Goal: Information Seeking & Learning: Learn about a topic

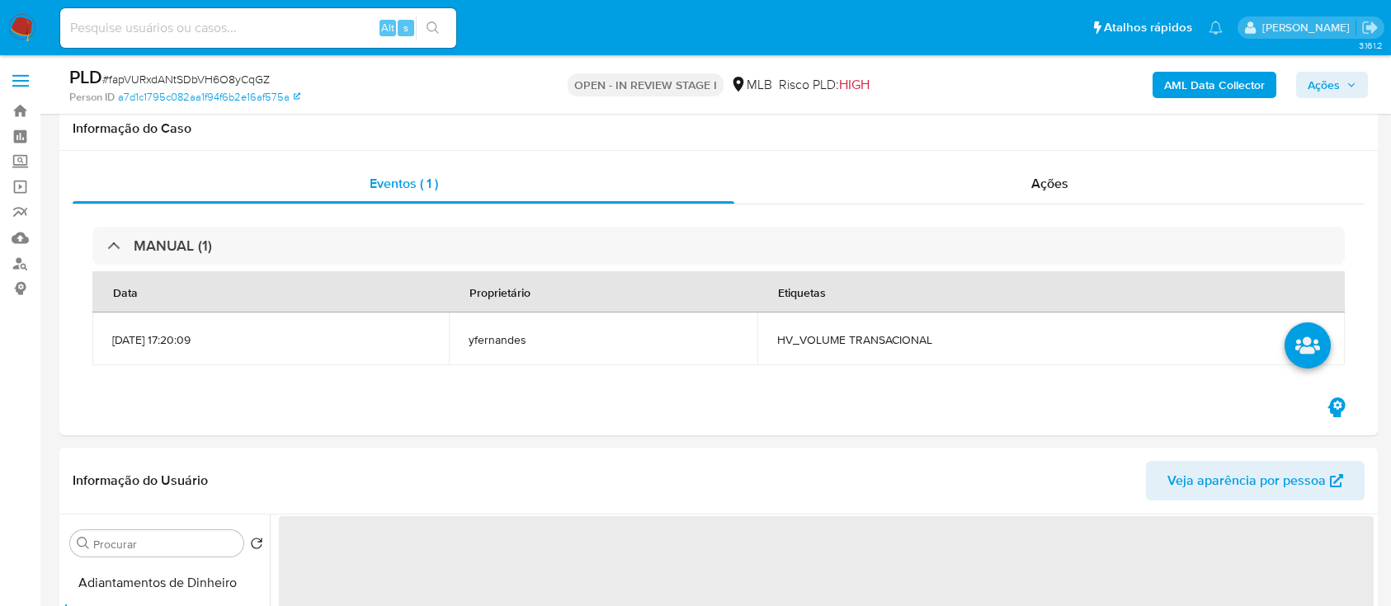
scroll to position [330, 0]
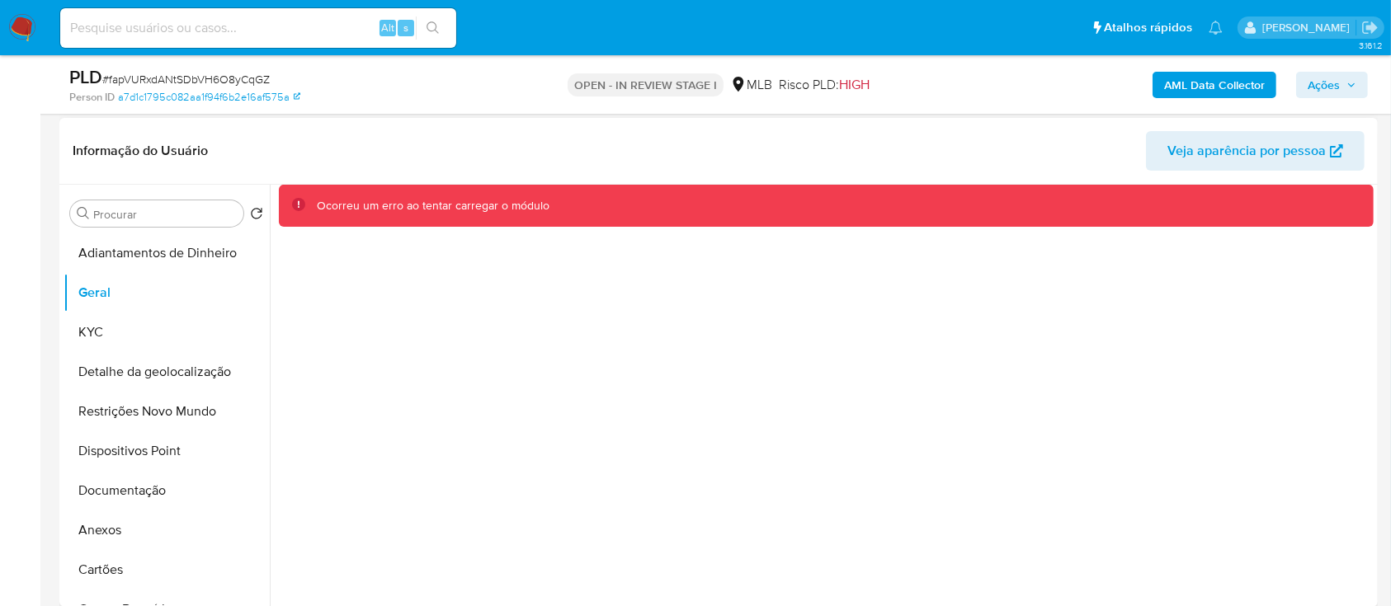
click at [916, 431] on div "Ocorreu um erro ao tentar carregar o módulo" at bounding box center [822, 396] width 1104 height 422
click at [97, 339] on button "KYC" at bounding box center [160, 333] width 193 height 40
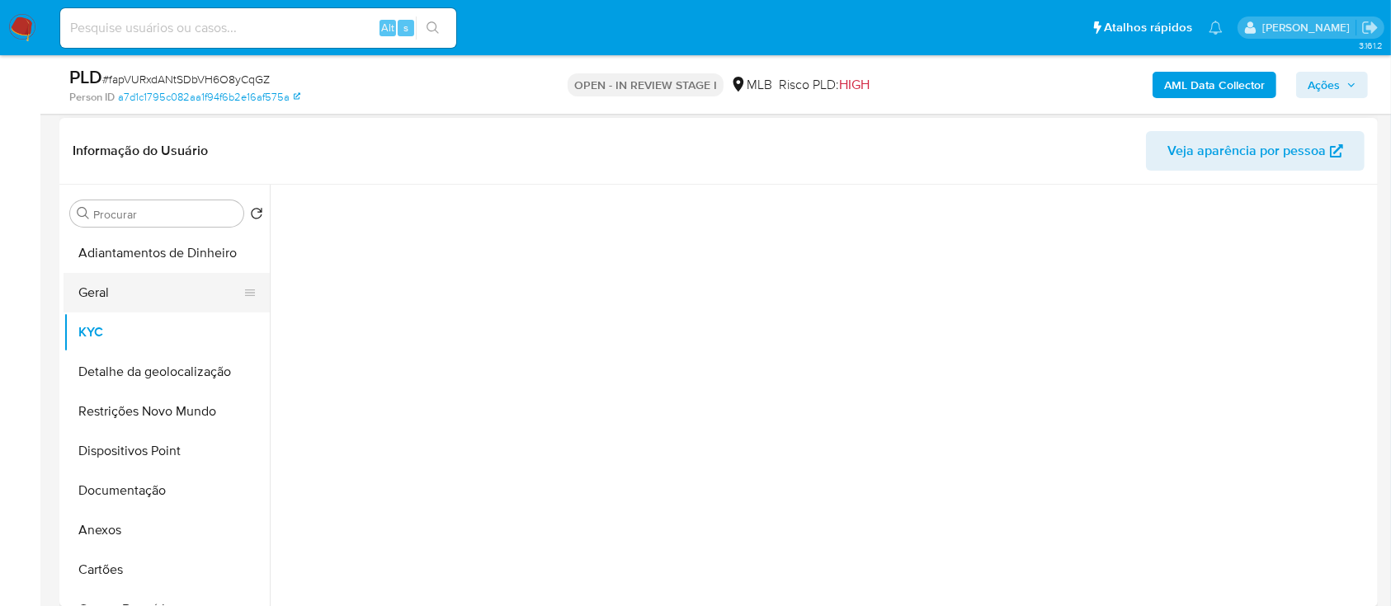
click at [119, 294] on button "Geral" at bounding box center [160, 293] width 193 height 40
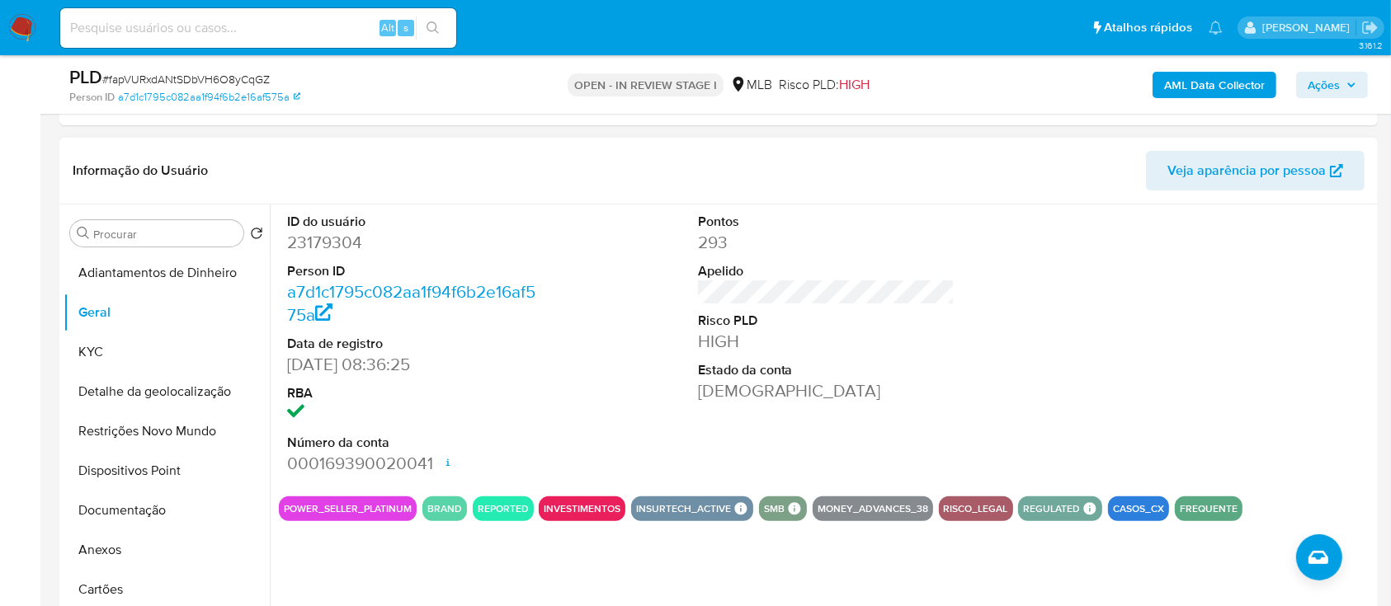
click at [1109, 219] on div at bounding box center [1237, 344] width 274 height 279
click at [96, 346] on button "KYC" at bounding box center [160, 352] width 193 height 40
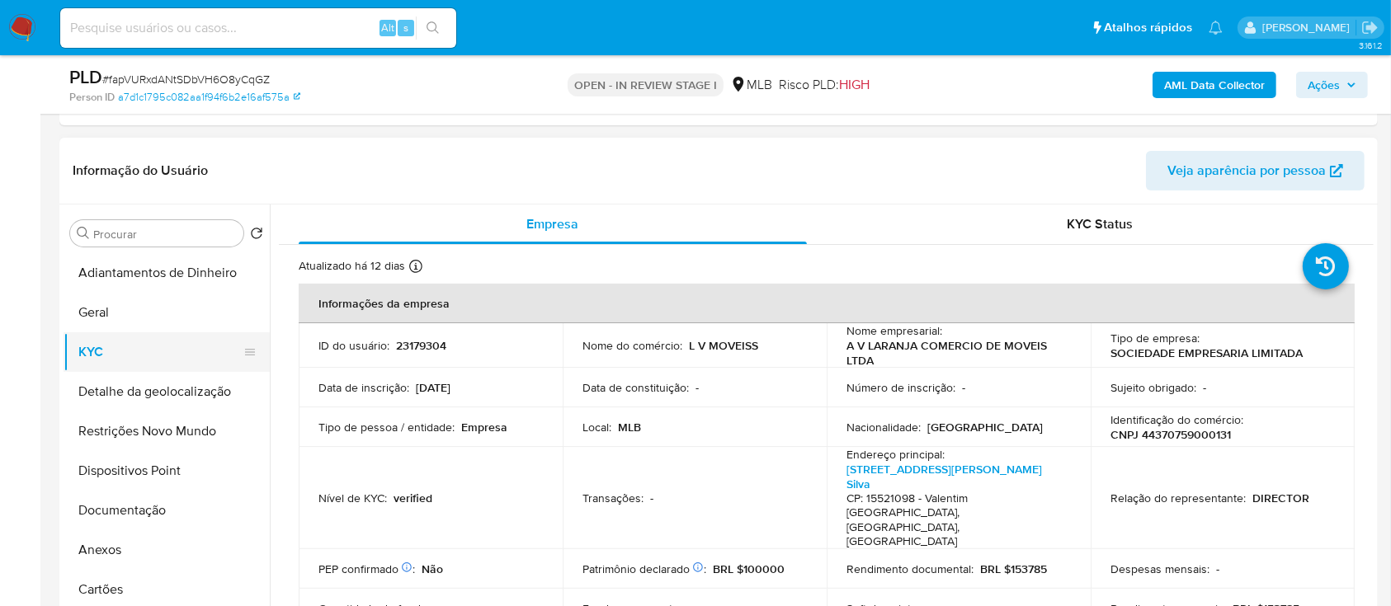
click at [96, 313] on button "Geral" at bounding box center [167, 313] width 206 height 40
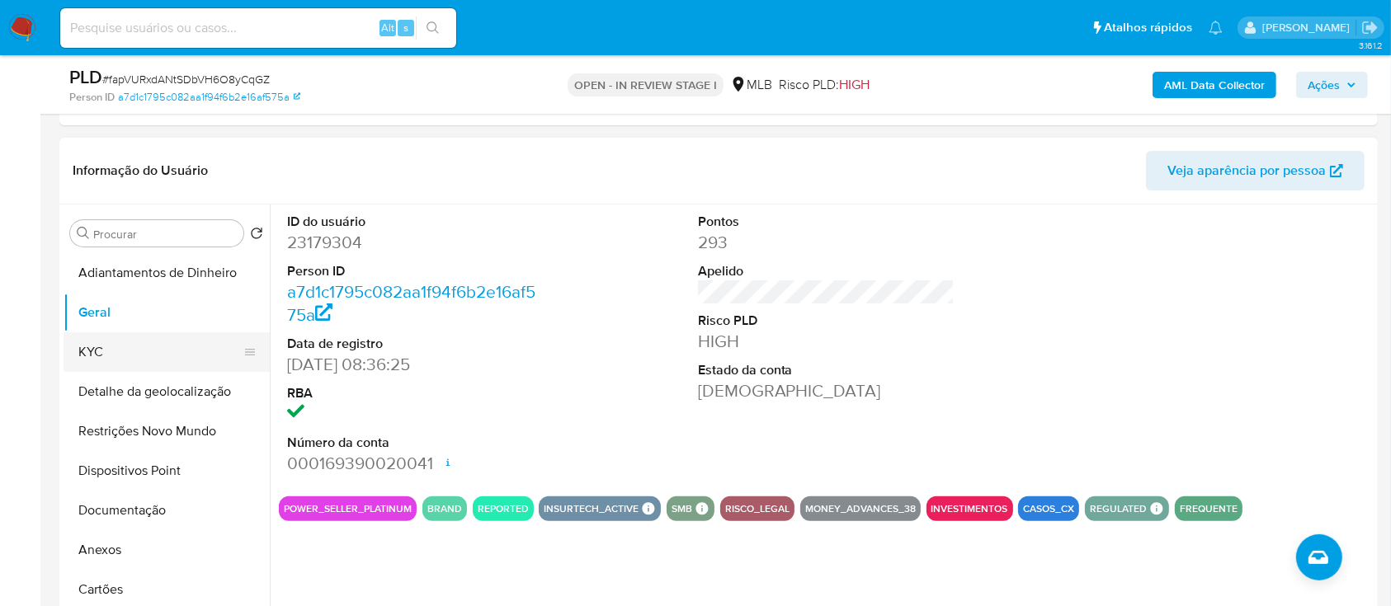
click at [100, 347] on button "KYC" at bounding box center [160, 352] width 193 height 40
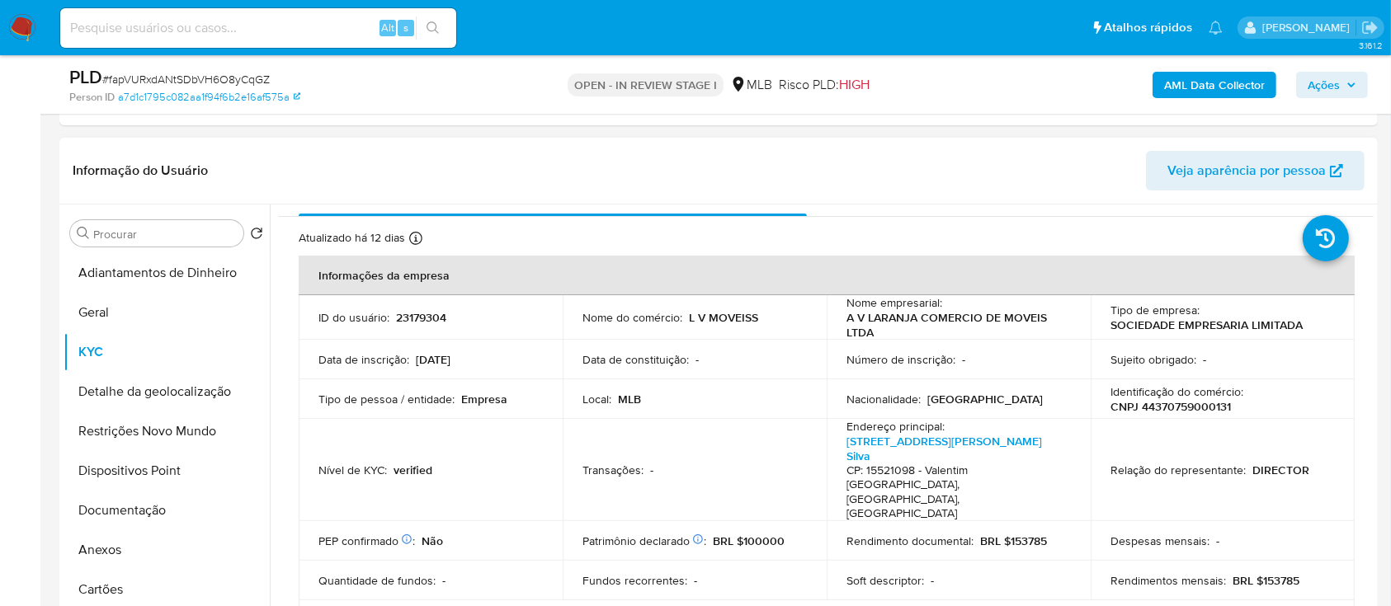
scroll to position [110, 0]
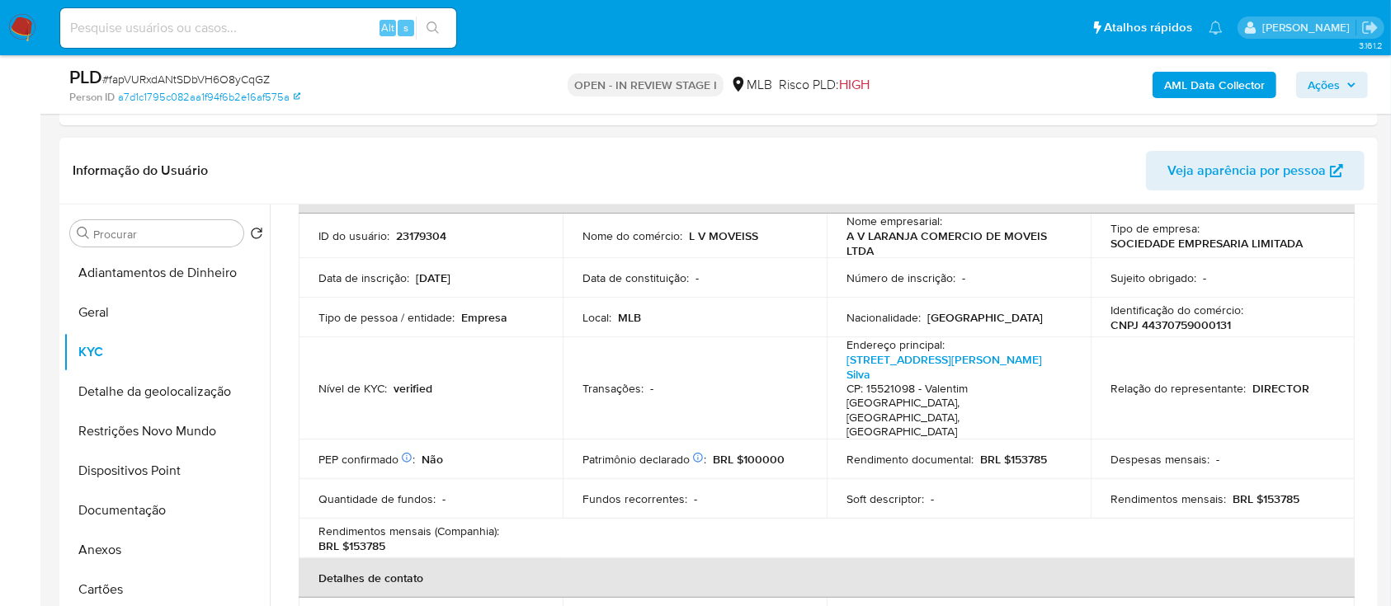
click at [1071, 162] on header "Informação do Usuário Veja aparência por pessoa" at bounding box center [719, 171] width 1292 height 40
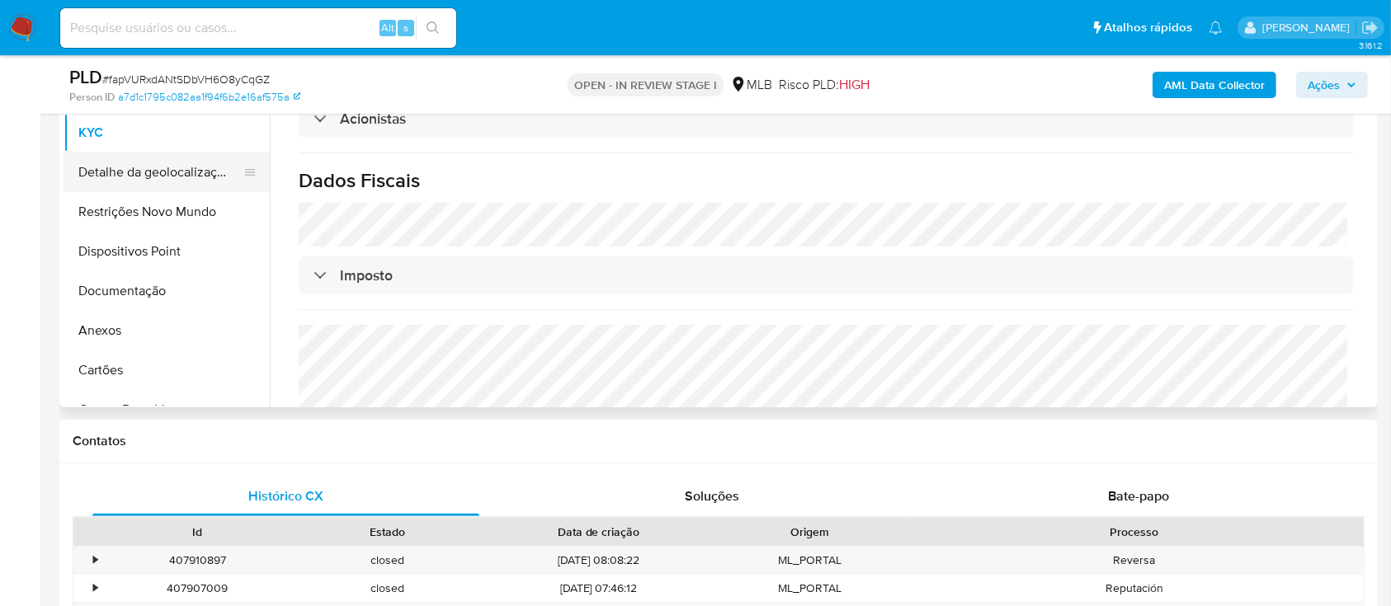
scroll to position [440, 0]
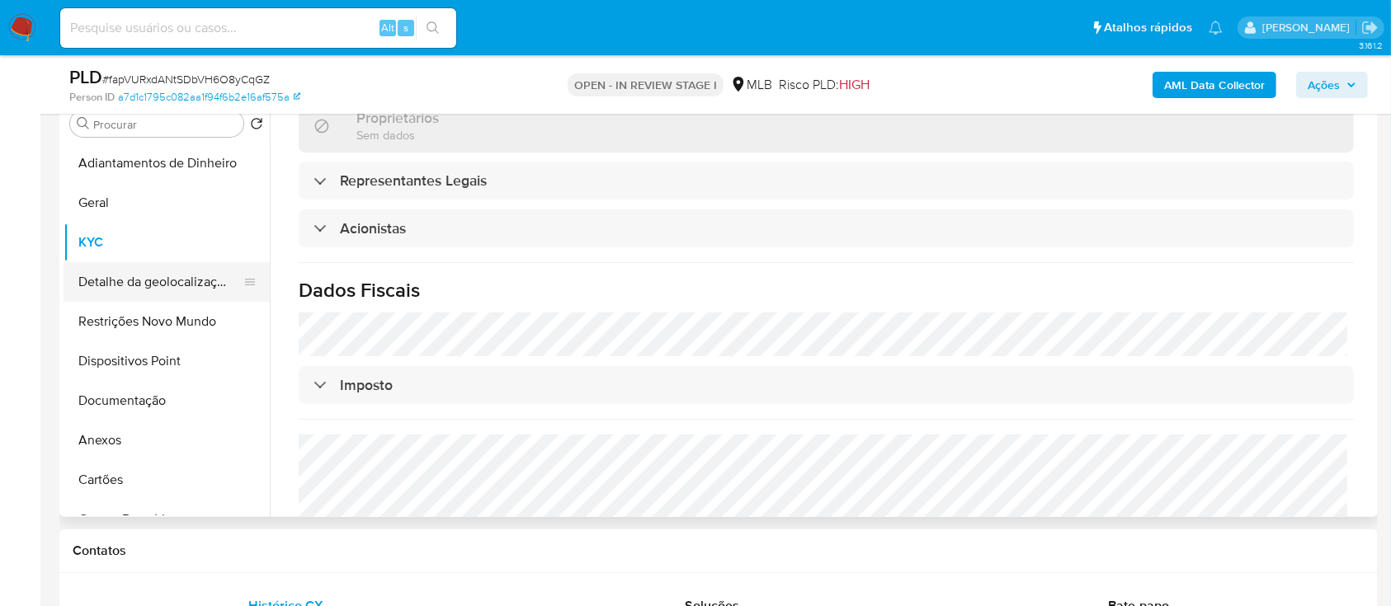
click at [169, 274] on button "Detalhe da geolocalização" at bounding box center [160, 282] width 193 height 40
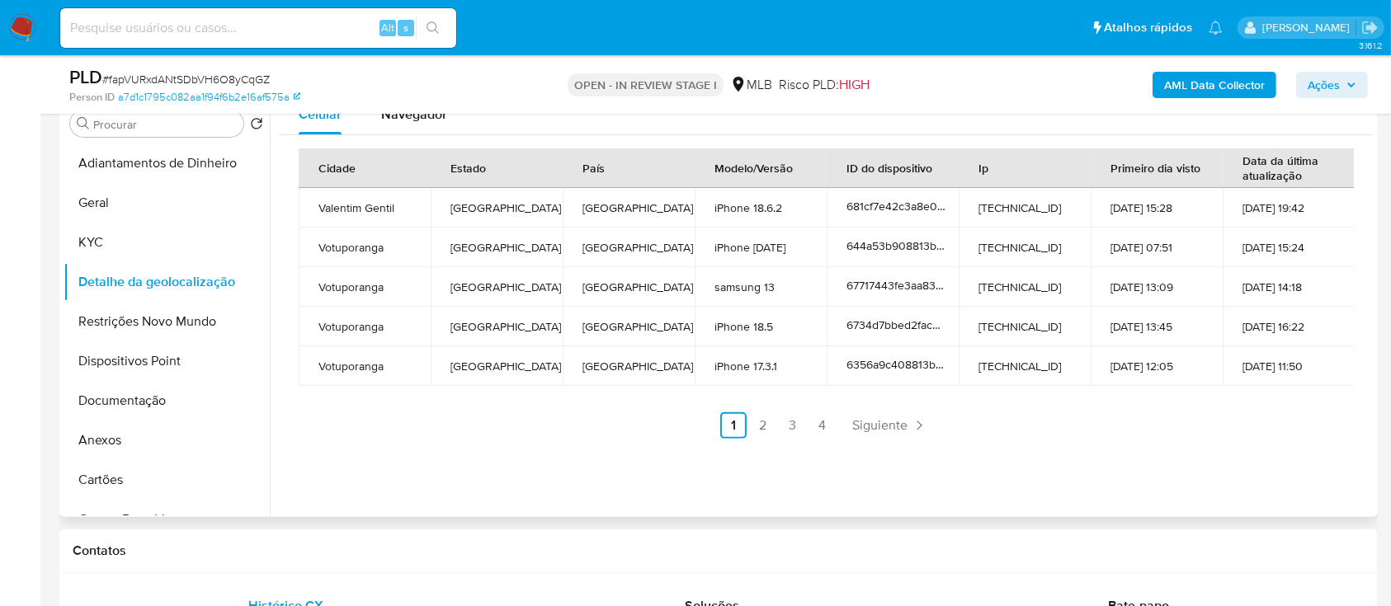
click at [1223, 464] on div "Celular Navegador Cidade Estado País Modelo/Versão ID do dispositivo Ip Primeir…" at bounding box center [822, 306] width 1104 height 422
click at [757, 427] on link "2" at bounding box center [763, 425] width 26 height 26
click at [1180, 445] on div "Cidade Estado País Modelo/Versão ID do dispositivo Ip Primeiro dia visto Data d…" at bounding box center [826, 293] width 1095 height 317
click at [834, 421] on link "3" at bounding box center [837, 425] width 26 height 26
click at [1142, 452] on div "Celular Navegador Cidade Estado País Modelo/Versão ID do dispositivo Ip Primeir…" at bounding box center [822, 306] width 1104 height 422
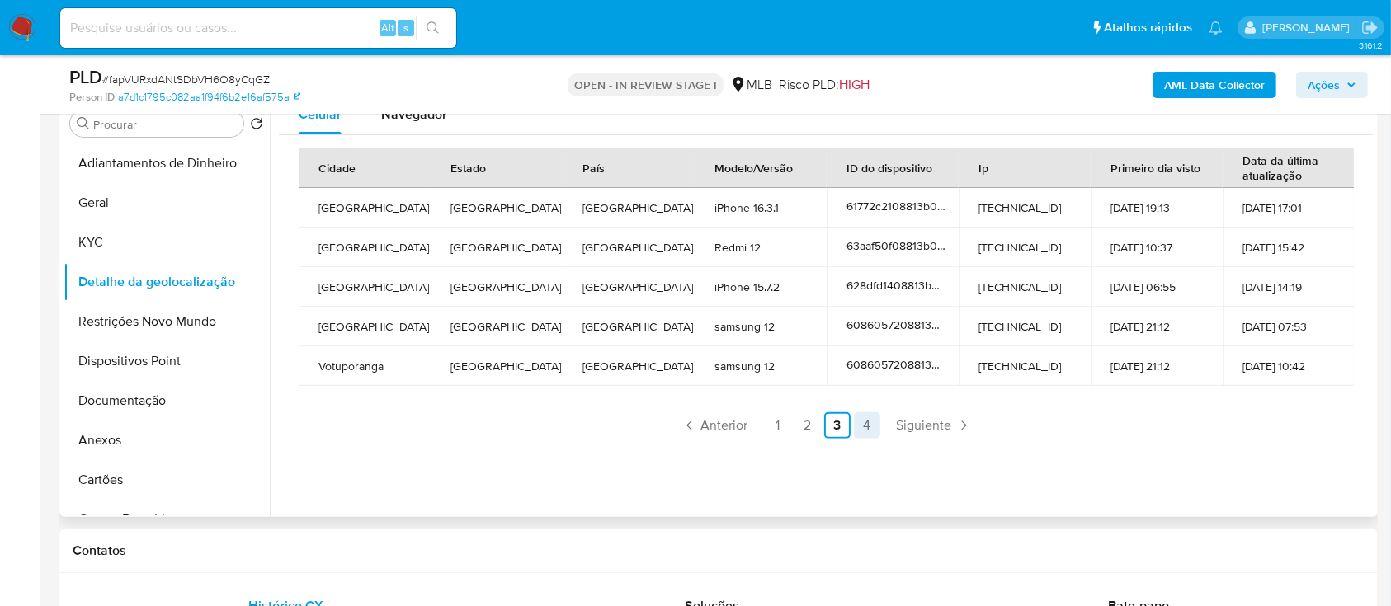
click at [871, 426] on link "4" at bounding box center [867, 425] width 26 height 26
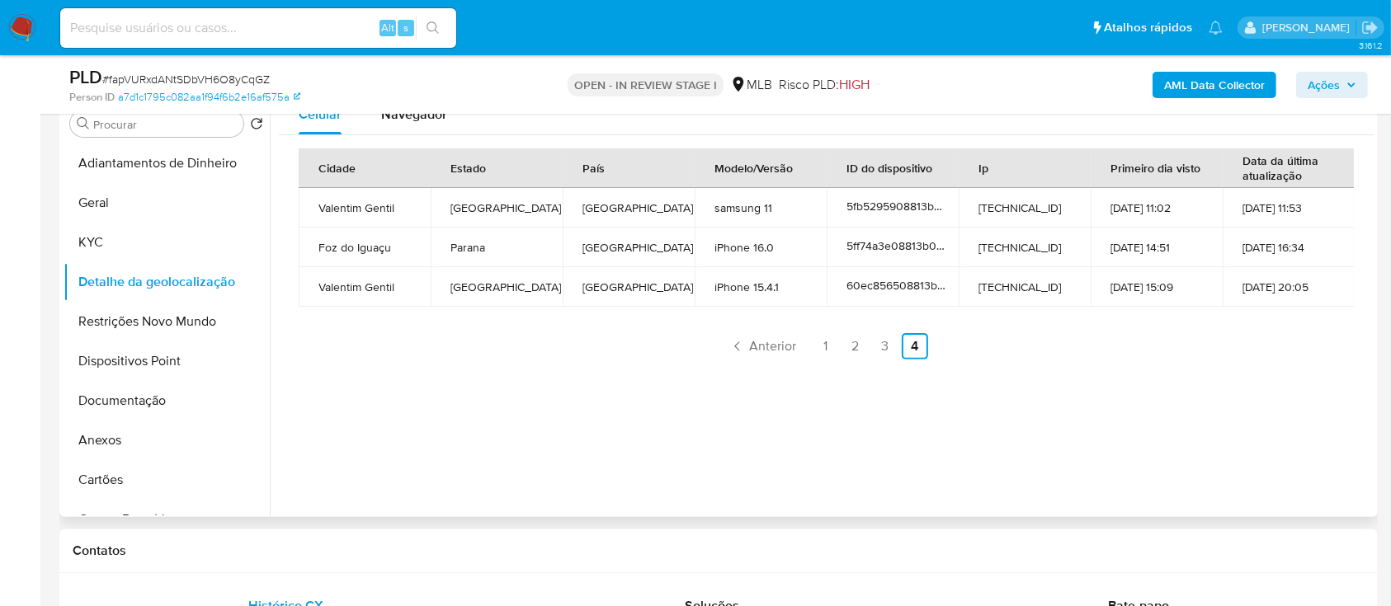
click at [1243, 395] on div "Celular Navegador Cidade Estado País Modelo/Versão ID do dispositivo Ip Primeir…" at bounding box center [822, 306] width 1104 height 422
click at [201, 323] on button "Restrições Novo Mundo" at bounding box center [160, 322] width 193 height 40
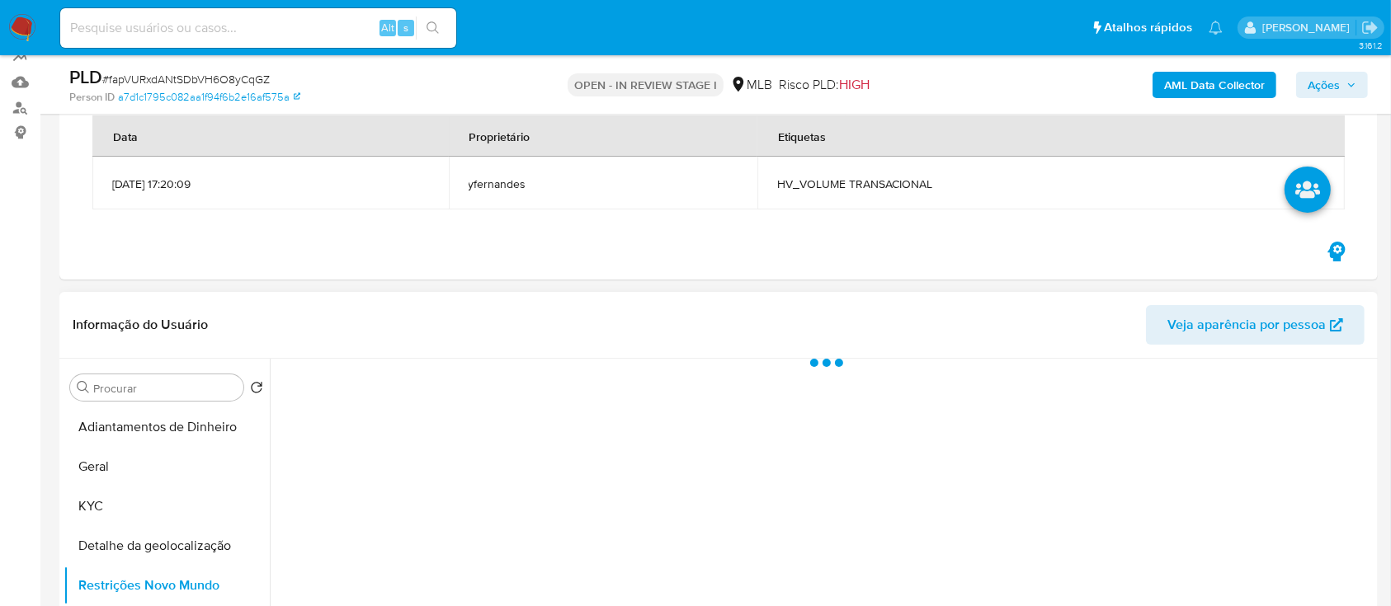
scroll to position [110, 0]
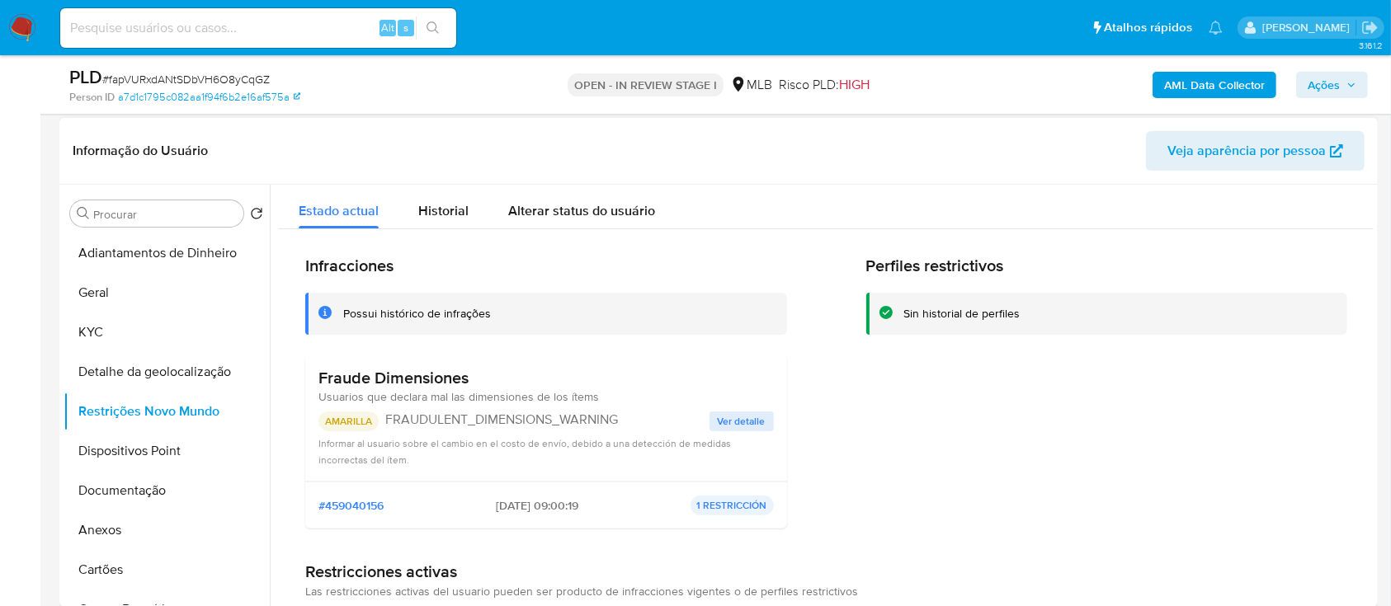
scroll to position [109, 0]
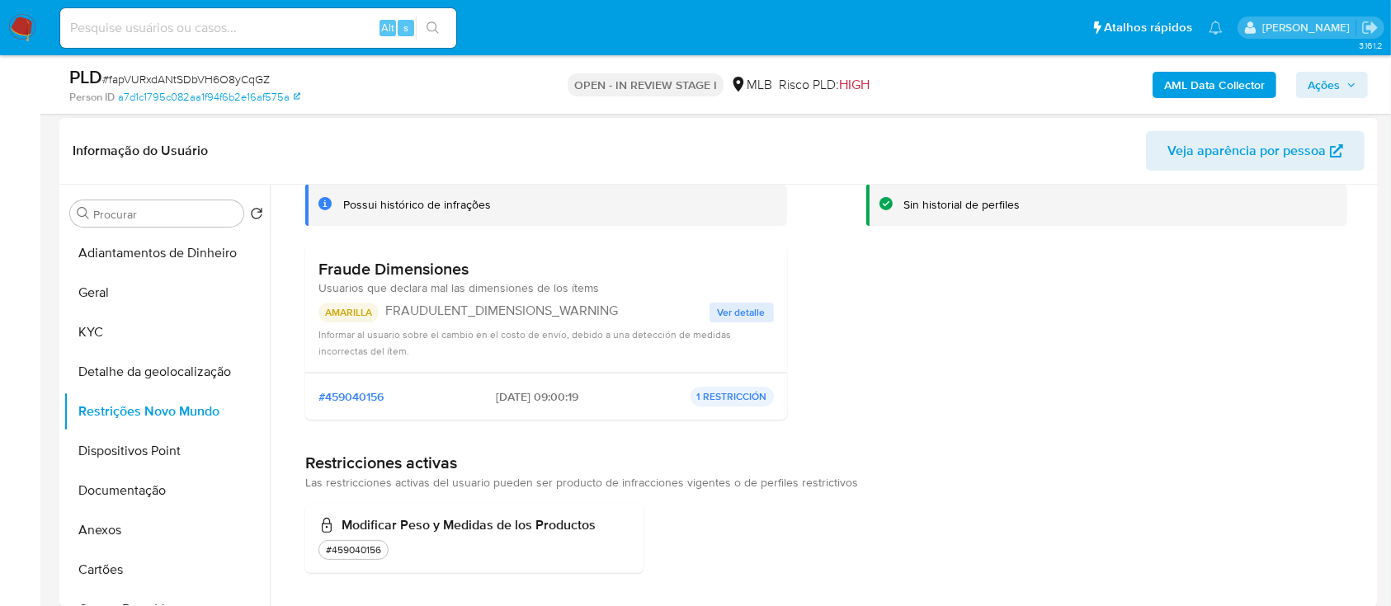
click at [1114, 353] on div "Perfiles restrictivos Sin historial de perfiles" at bounding box center [1107, 290] width 482 height 286
click at [734, 313] on span "Ver detalle" at bounding box center [742, 312] width 48 height 16
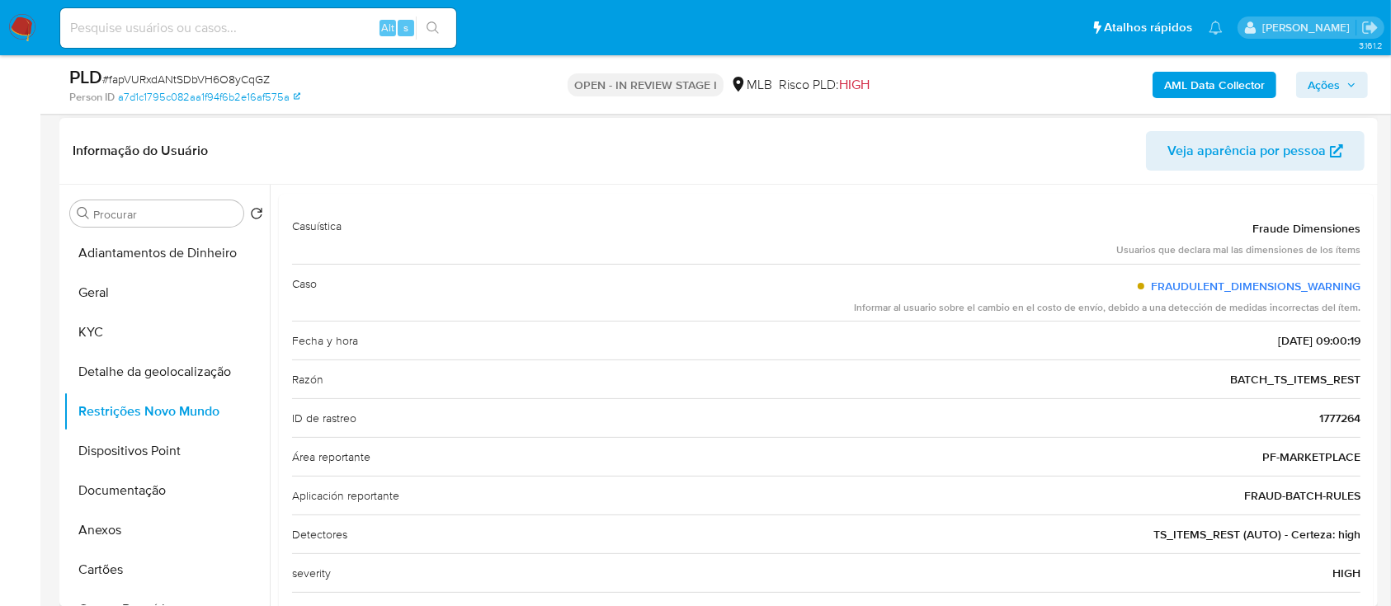
scroll to position [110, 0]
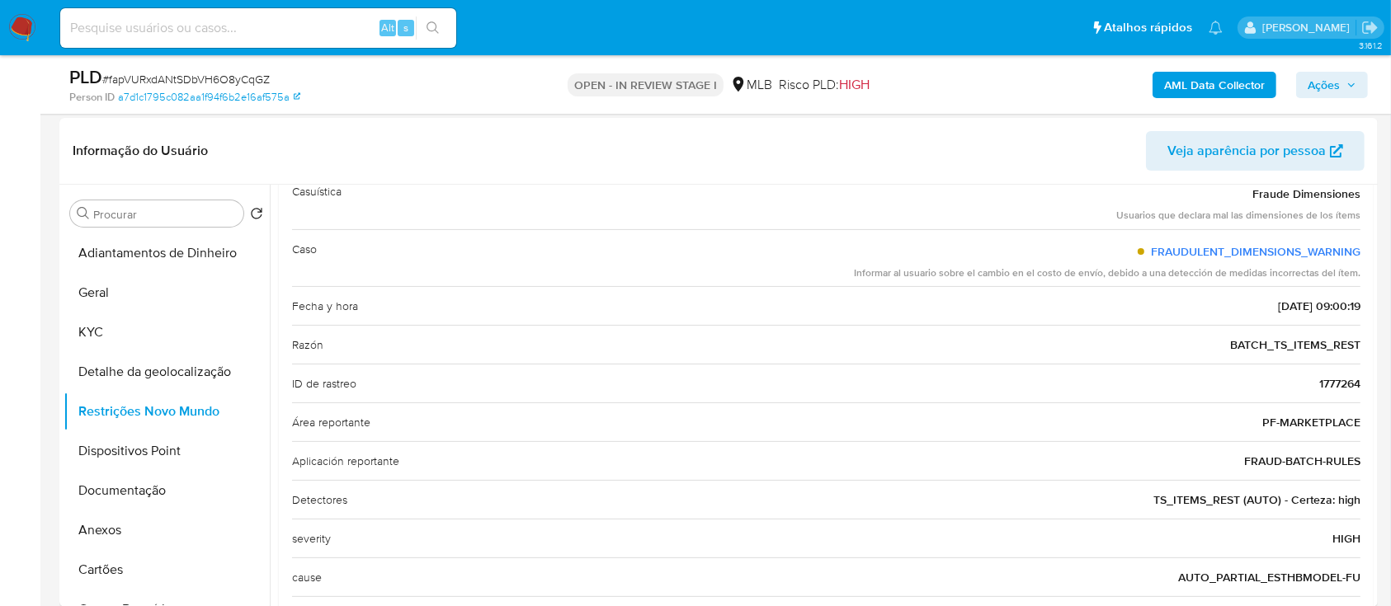
click at [110, 445] on button "Dispositivos Point" at bounding box center [160, 451] width 193 height 40
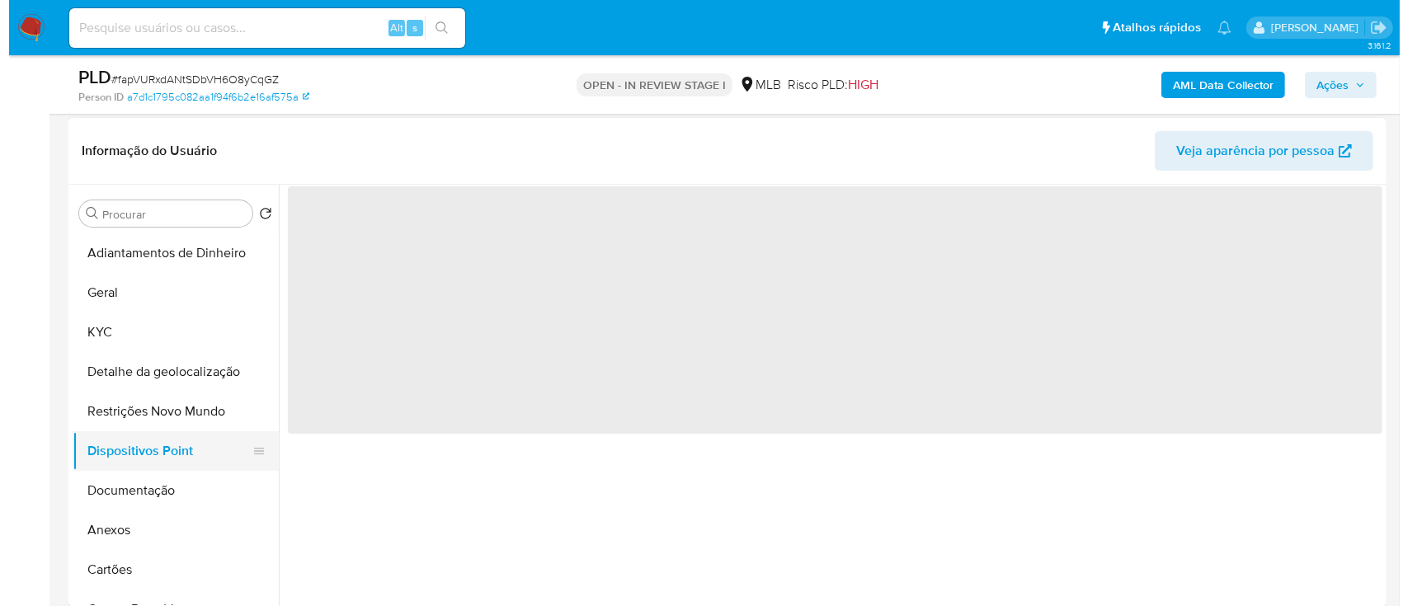
scroll to position [0, 0]
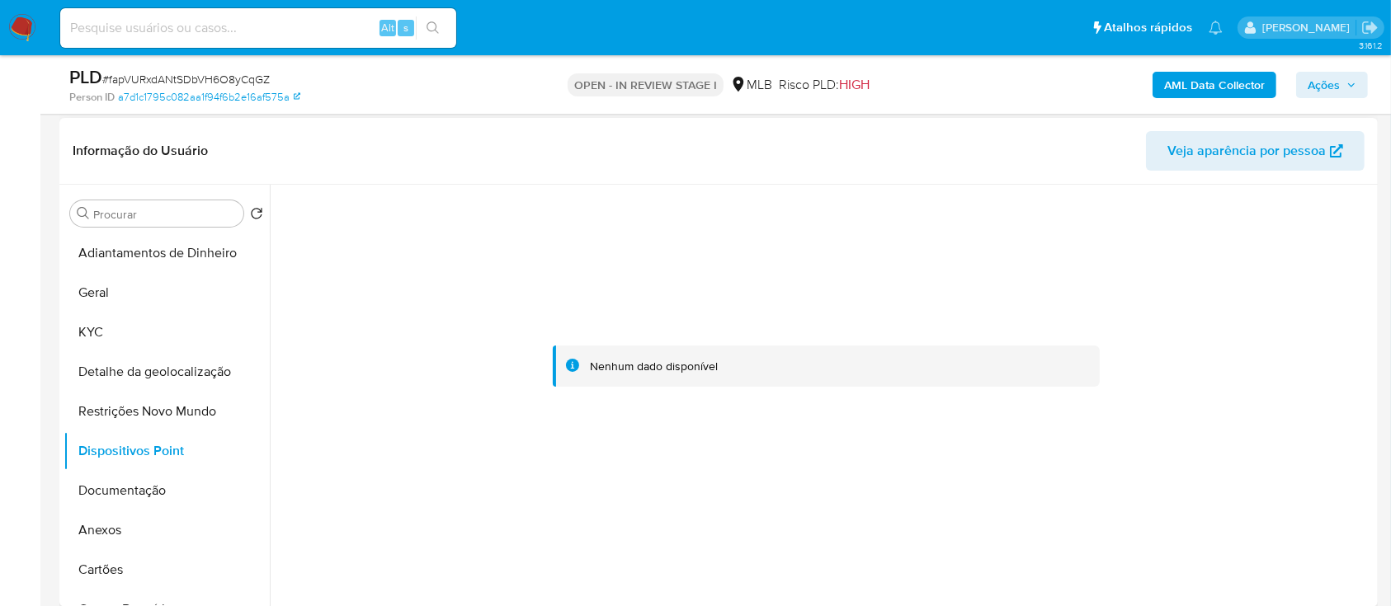
click at [1199, 432] on div at bounding box center [826, 366] width 1095 height 363
click at [1058, 192] on div at bounding box center [826, 366] width 1095 height 363
click at [1208, 81] on b "AML Data Collector" at bounding box center [1214, 85] width 101 height 26
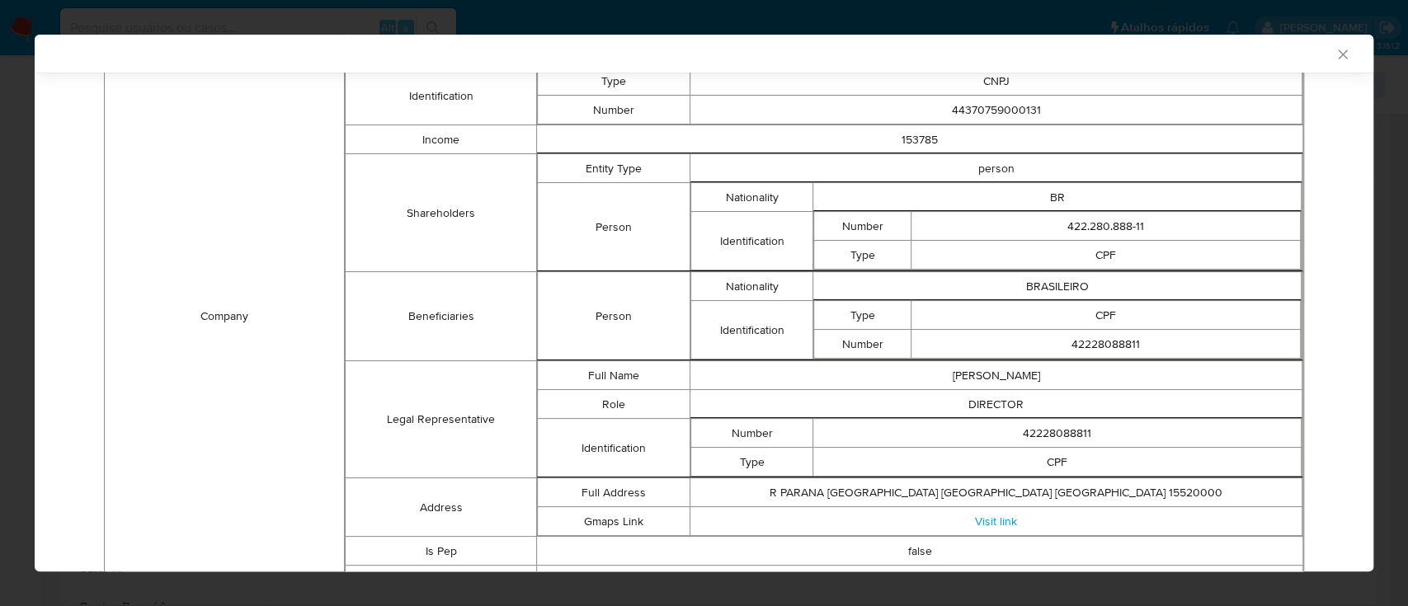
scroll to position [848, 0]
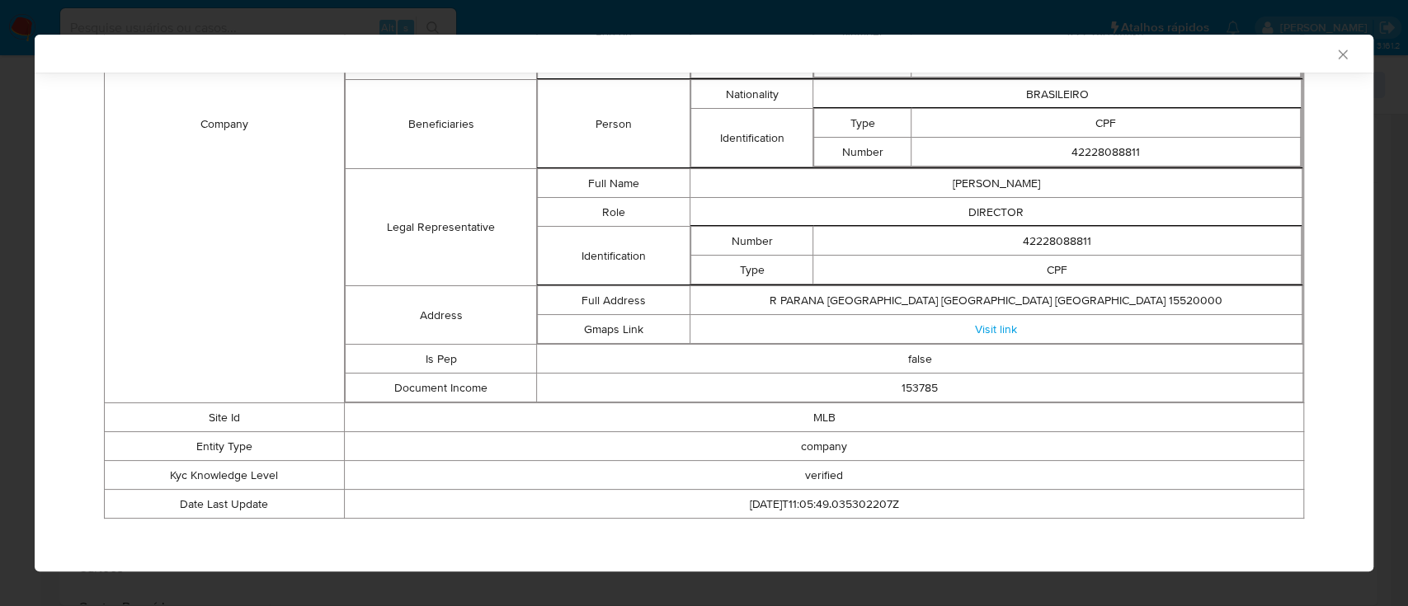
click at [1287, 398] on table "Identification Type CNPJ Number 44370759000131 Fiscal Identity Taxpayer Type In…" at bounding box center [704, 23] width 1200 height 991
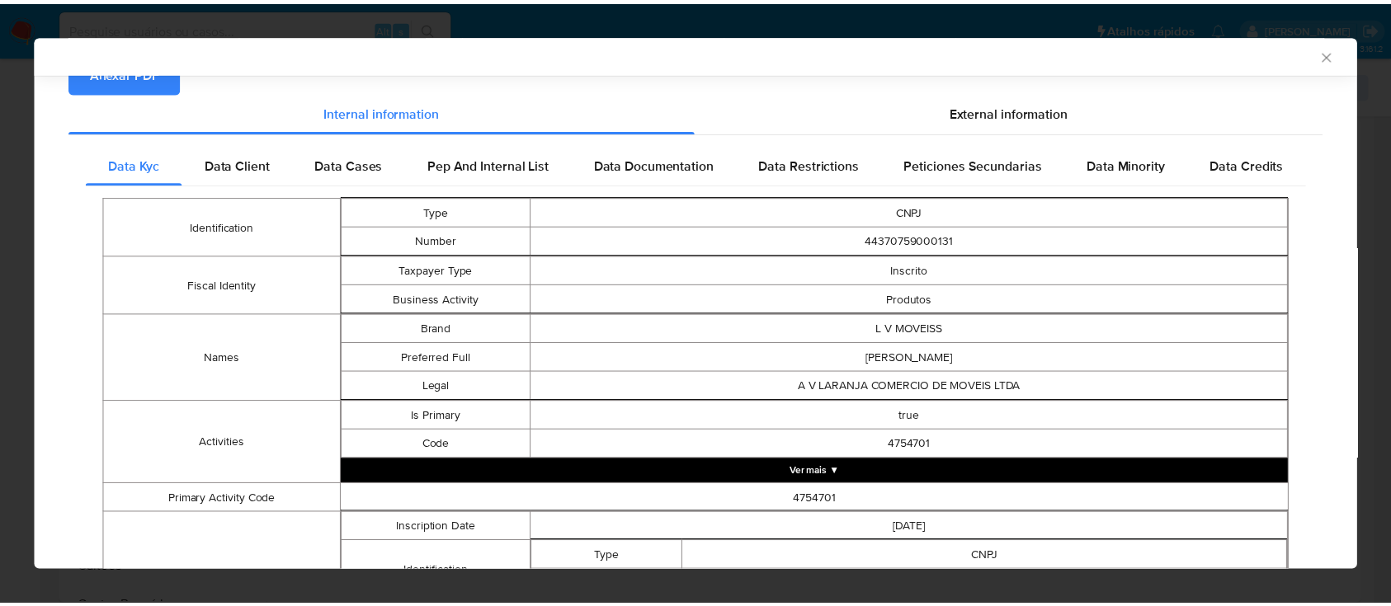
scroll to position [0, 0]
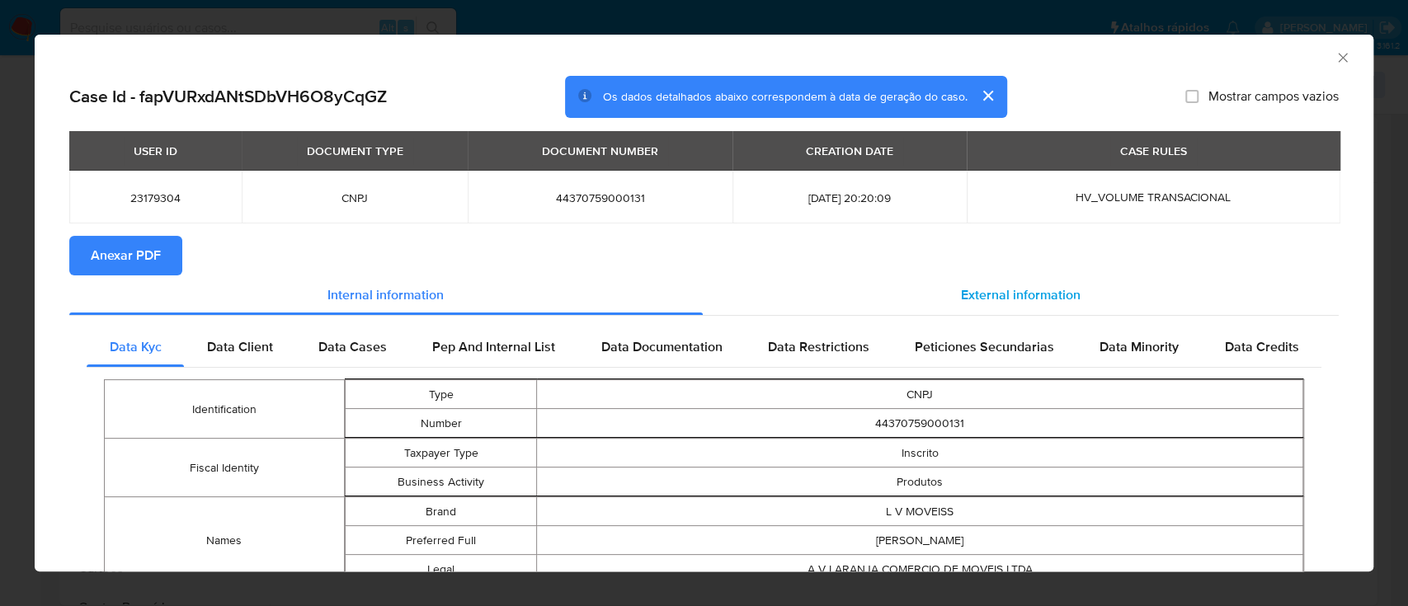
click at [1035, 297] on span "External information" at bounding box center [1021, 294] width 120 height 19
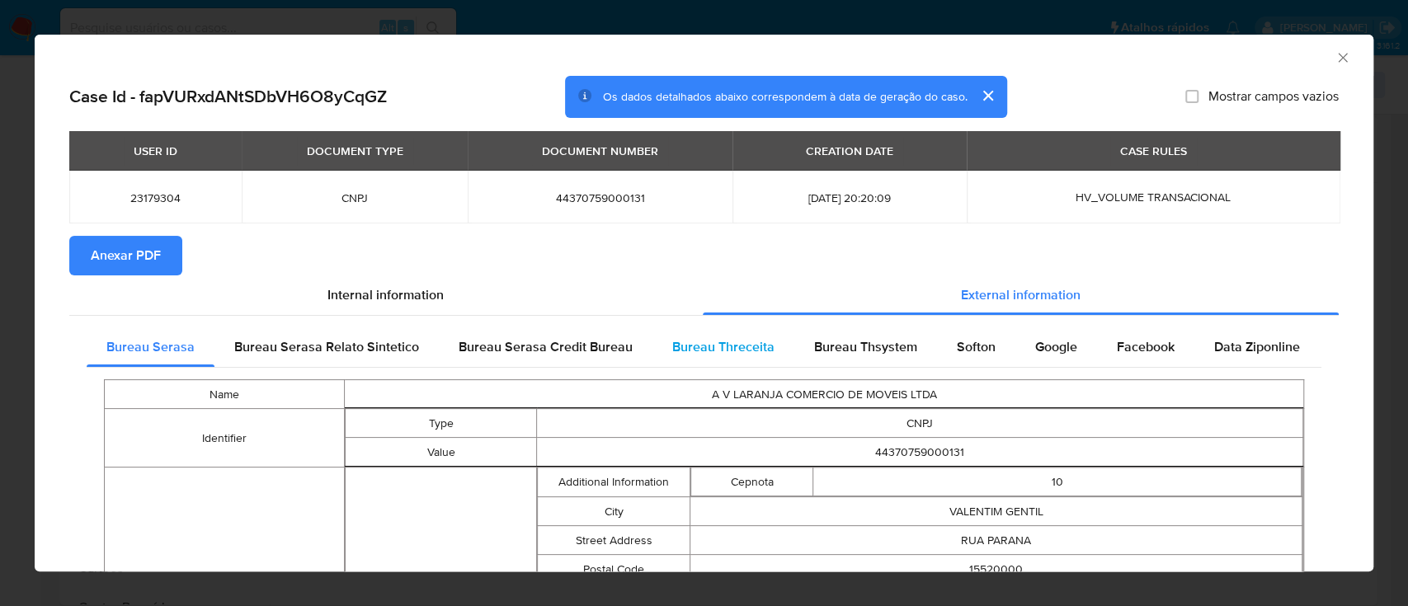
click at [726, 356] on div "Bureau Threceita" at bounding box center [723, 347] width 142 height 40
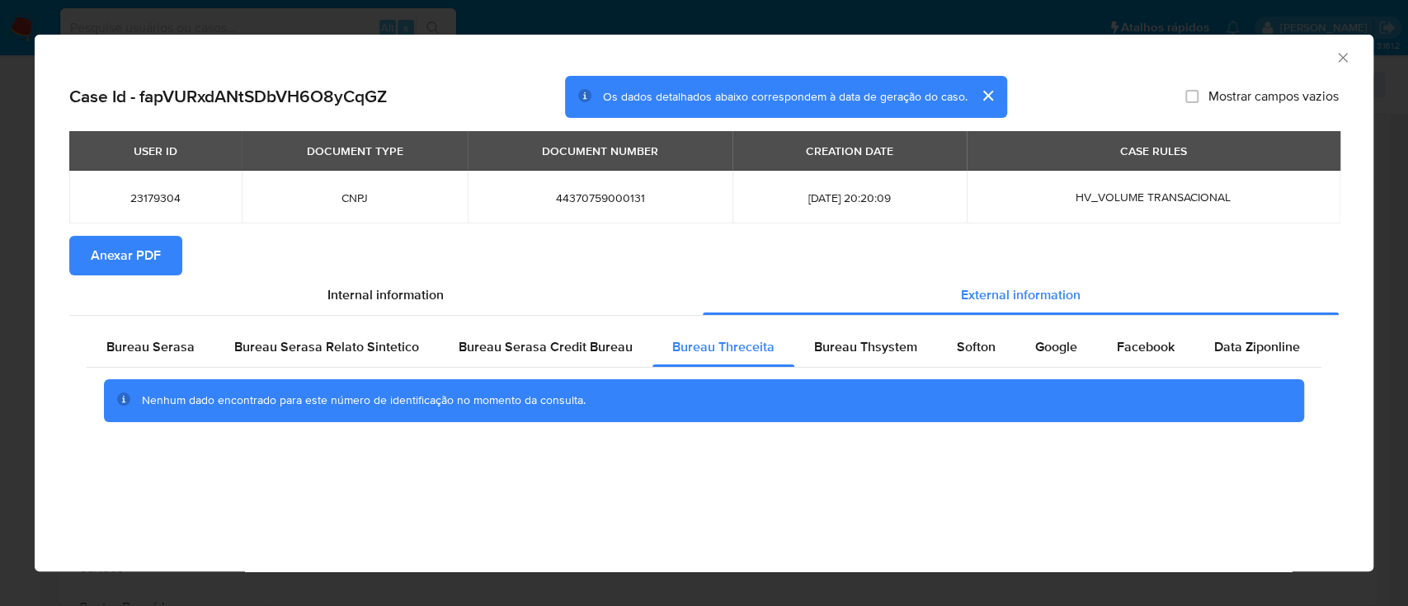
click at [1058, 456] on div "Case Id - fapVURxdANtSDbVH6O8yCqGZ Os dados detalhados abaixo correspondem à da…" at bounding box center [704, 278] width 1339 height 405
click at [846, 351] on span "Bureau Thsystem" at bounding box center [865, 346] width 103 height 19
click at [1208, 58] on div "AML Data Collector" at bounding box center [690, 55] width 1288 height 18
click at [984, 342] on span "Softon" at bounding box center [976, 346] width 39 height 19
click at [1185, 58] on div "AML Data Collector" at bounding box center [690, 55] width 1288 height 18
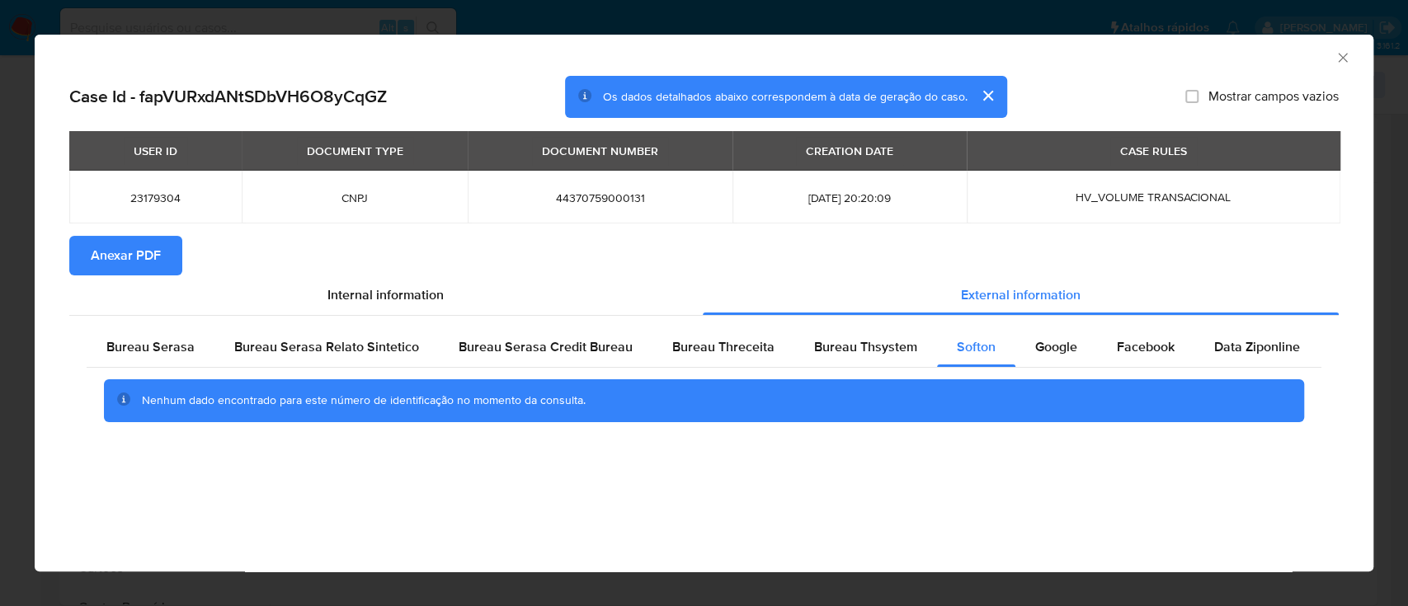
click at [1343, 56] on icon "Fechar a janela" at bounding box center [1342, 57] width 9 height 9
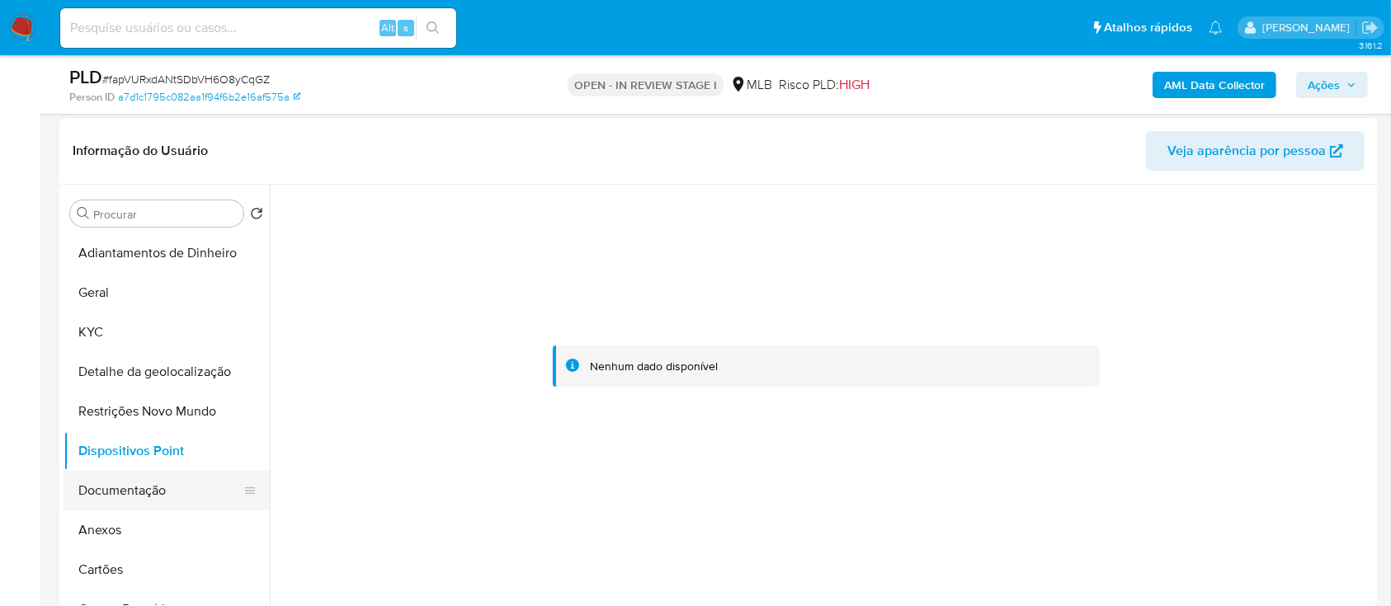
click at [112, 485] on button "Documentação" at bounding box center [160, 491] width 193 height 40
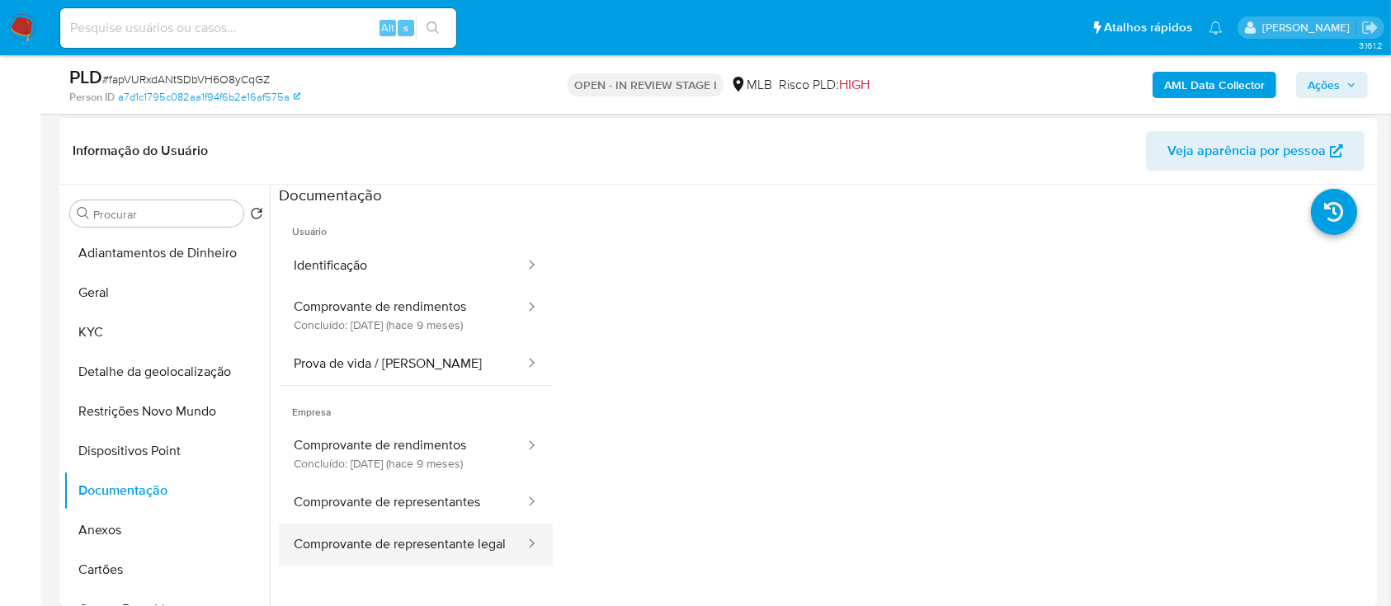
click at [382, 540] on button "Comprovante de representante legal" at bounding box center [402, 545] width 247 height 42
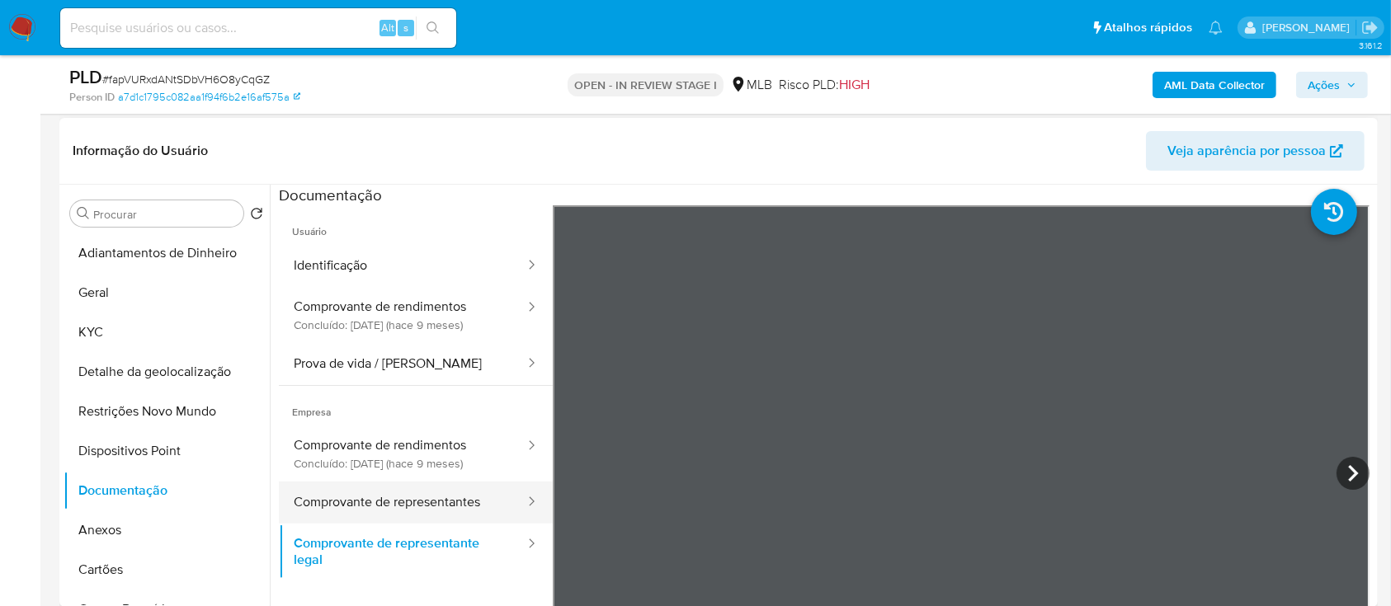
click at [411, 509] on button "Comprovante de representantes" at bounding box center [402, 503] width 247 height 42
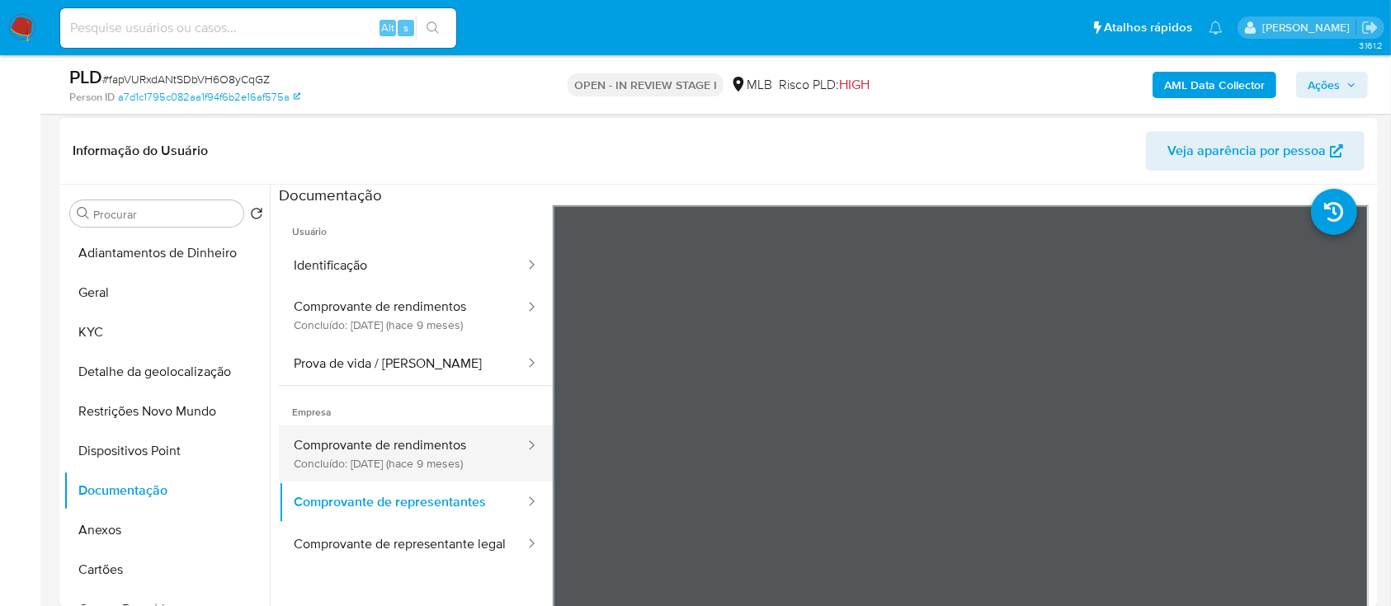
click at [363, 434] on button "Comprovante de rendimentos Concluído: [DATE] (hace 9 meses)" at bounding box center [402, 454] width 247 height 56
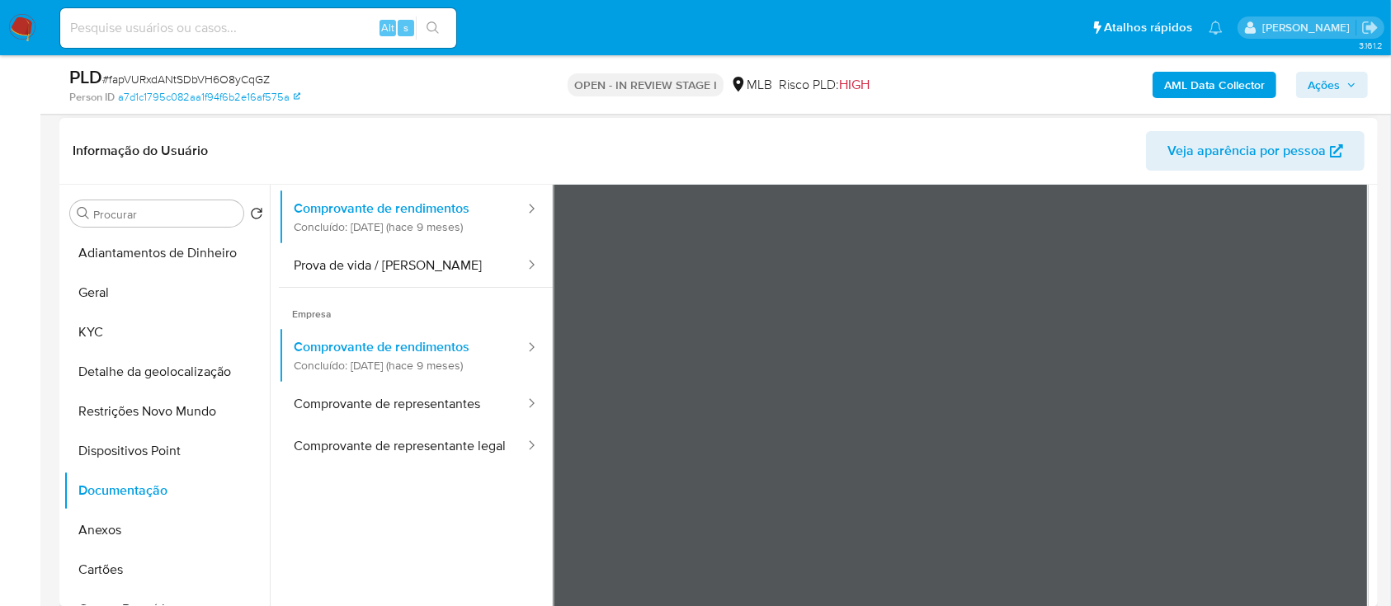
scroll to position [144, 0]
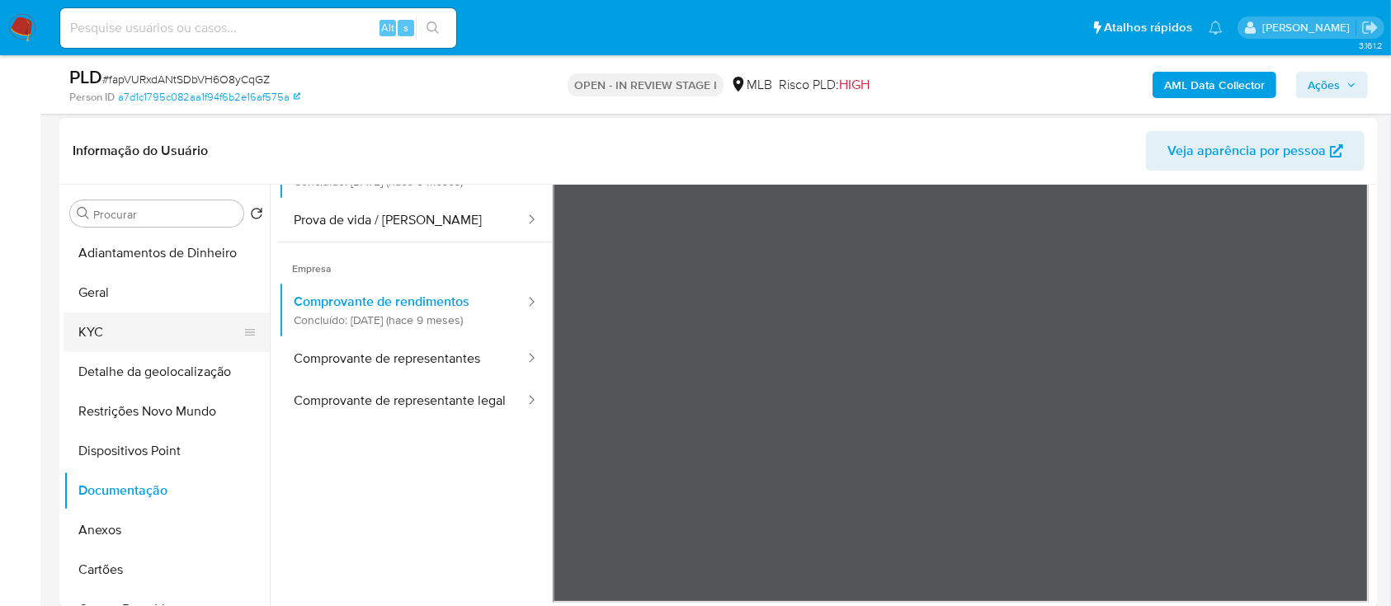
click at [87, 337] on button "KYC" at bounding box center [160, 333] width 193 height 40
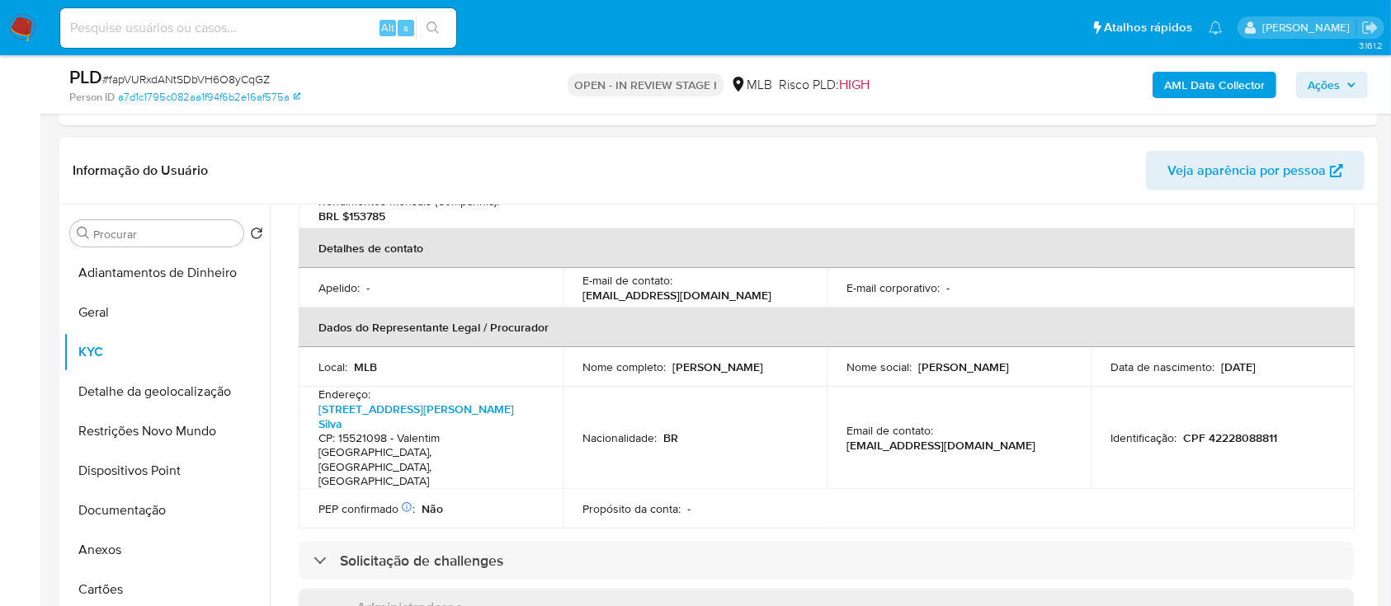
scroll to position [660, 0]
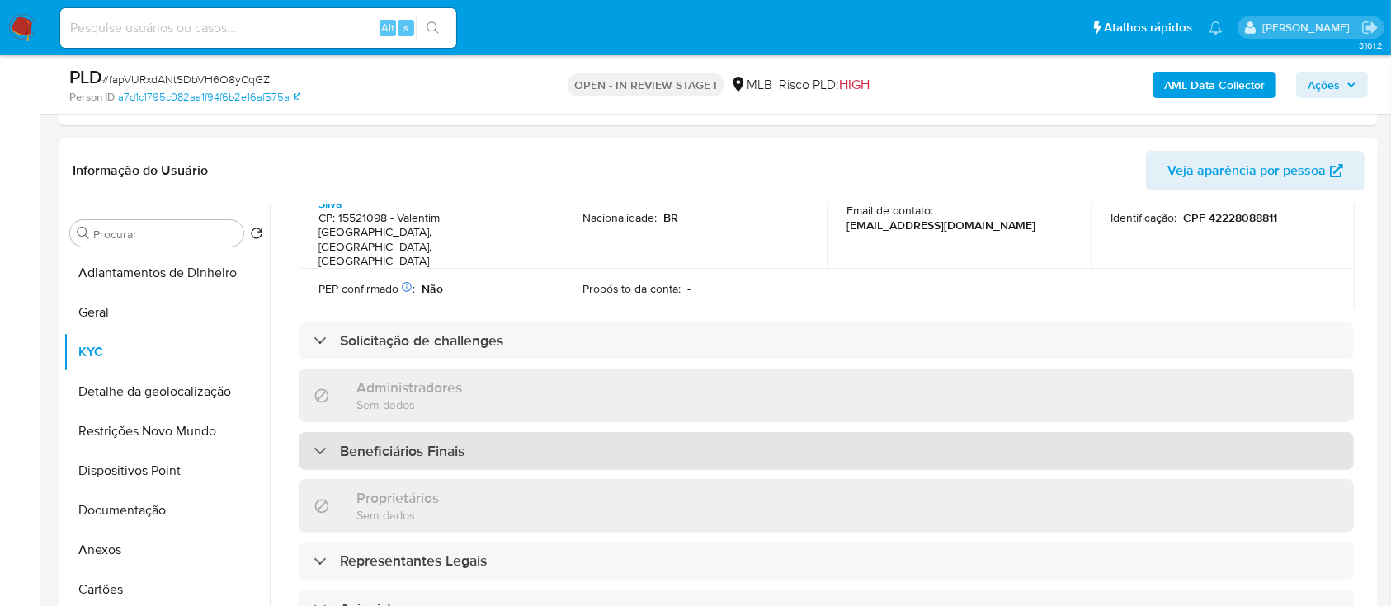
click at [424, 442] on h3 "Beneficiários Finais" at bounding box center [402, 451] width 125 height 18
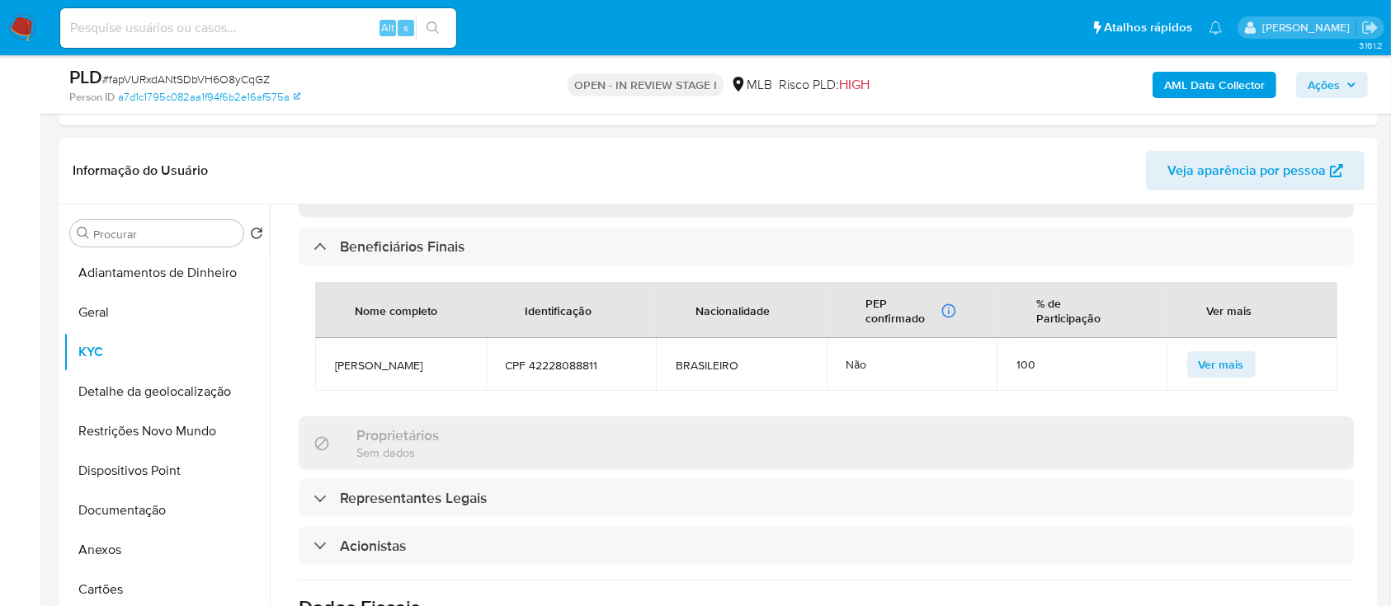
scroll to position [879, 0]
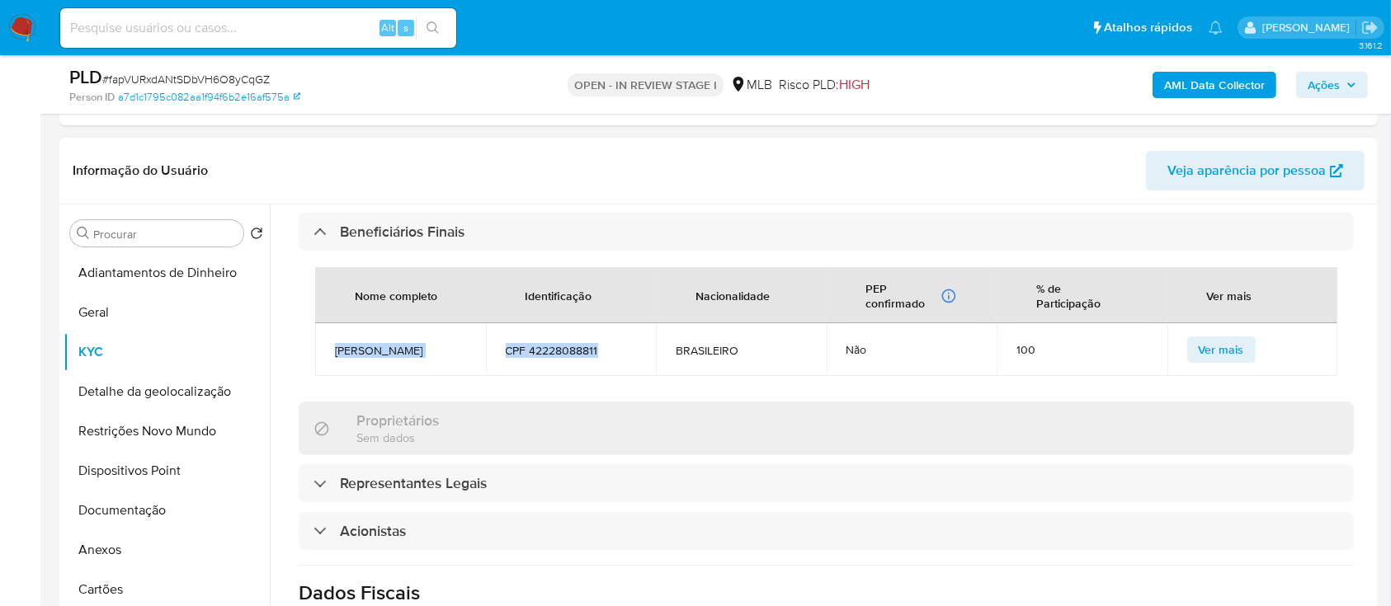
drag, startPoint x: 330, startPoint y: 291, endPoint x: 615, endPoint y: 309, distance: 286.0
click at [615, 323] on tr "[PERSON_NAME] CPF 42228088811 BRASILEIRO Não 100 Ver mais" at bounding box center [826, 349] width 1022 height 53
copy tr "[PERSON_NAME] CPF 42228088811"
click at [116, 306] on button "Geral" at bounding box center [160, 313] width 193 height 40
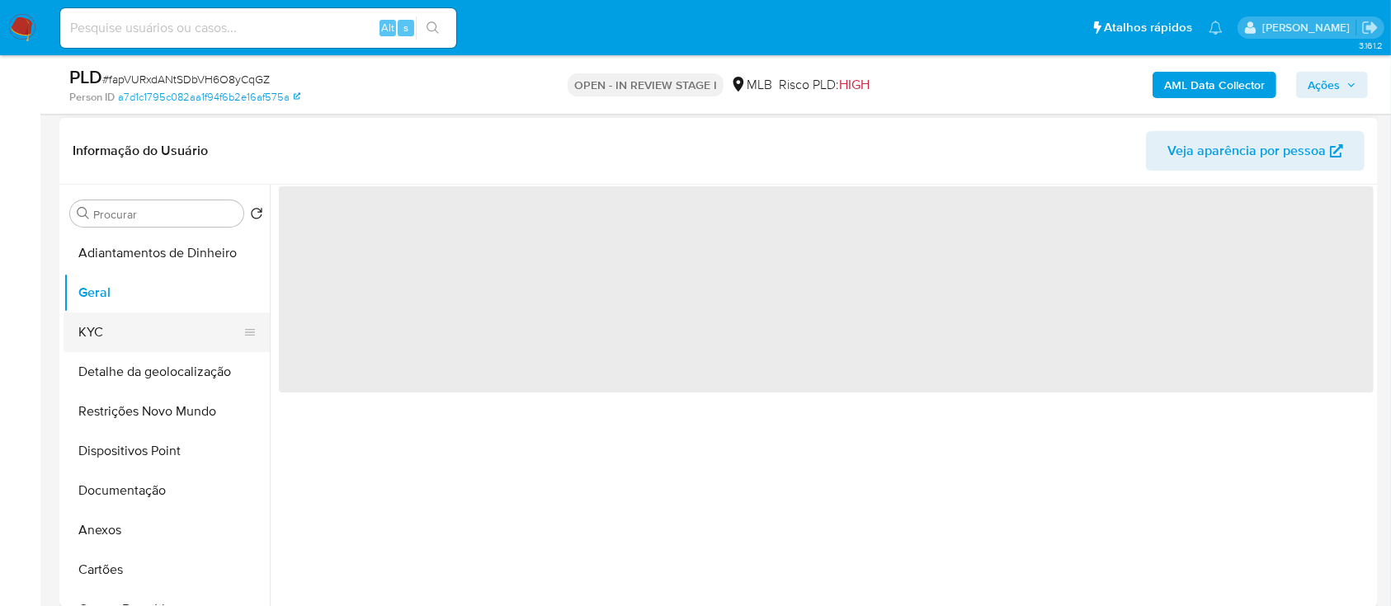
scroll to position [0, 0]
drag, startPoint x: 97, startPoint y: 303, endPoint x: 97, endPoint y: 312, distance: 9.1
click at [97, 306] on button "Geral" at bounding box center [167, 293] width 206 height 40
click at [100, 330] on button "KYC" at bounding box center [160, 333] width 193 height 40
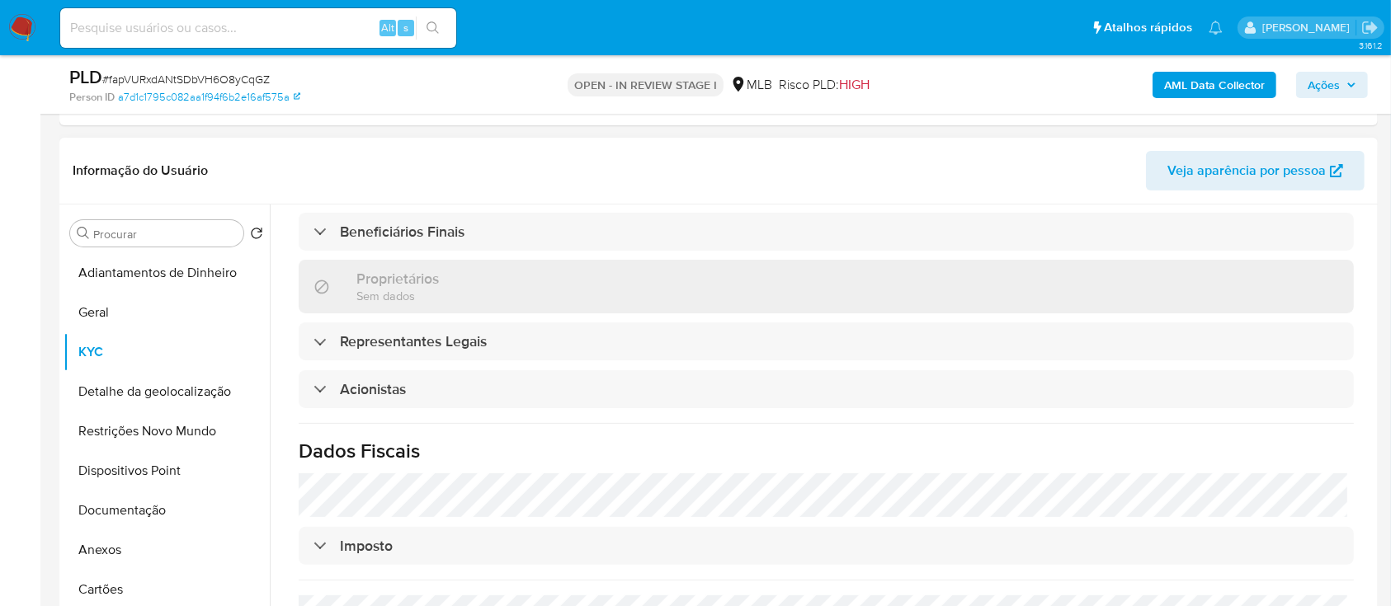
scroll to position [930, 0]
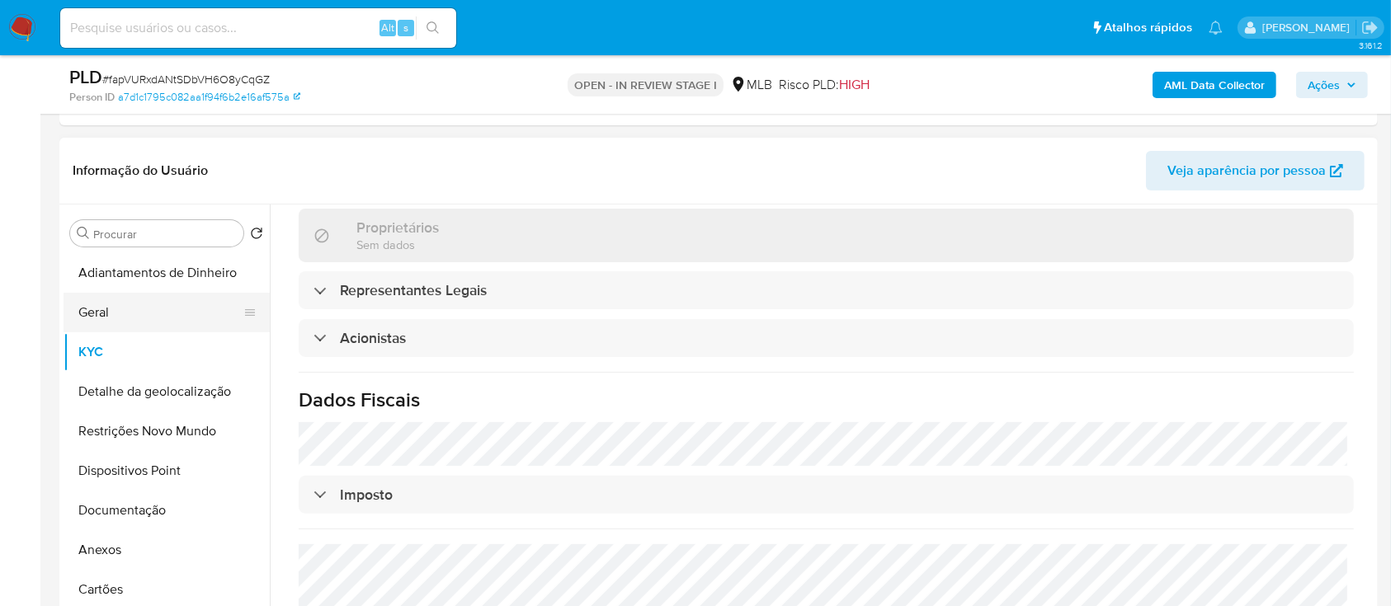
click at [120, 311] on button "Geral" at bounding box center [160, 313] width 193 height 40
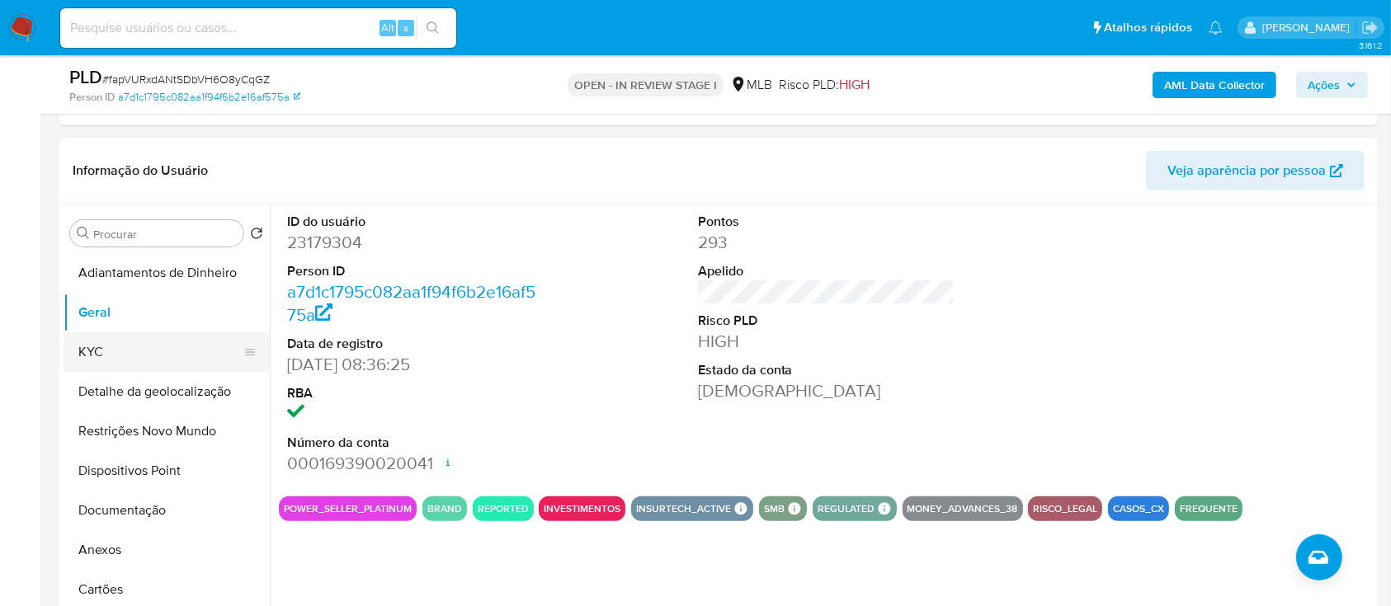
drag, startPoint x: 97, startPoint y: 346, endPoint x: 148, endPoint y: 337, distance: 51.1
click at [98, 346] on button "KYC" at bounding box center [160, 352] width 193 height 40
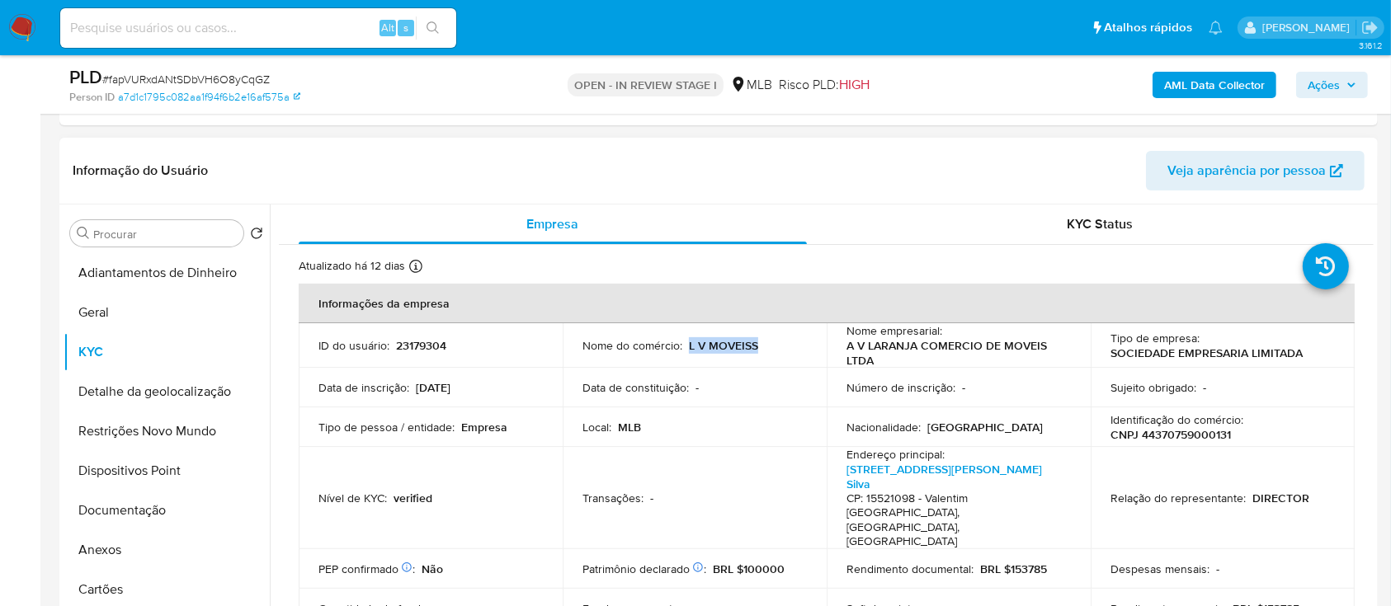
drag, startPoint x: 763, startPoint y: 340, endPoint x: 687, endPoint y: 352, distance: 76.9
click at [686, 350] on div "Nome do comércio : L V MOVEISS" at bounding box center [694, 345] width 224 height 15
copy p "L V MOVEISS"
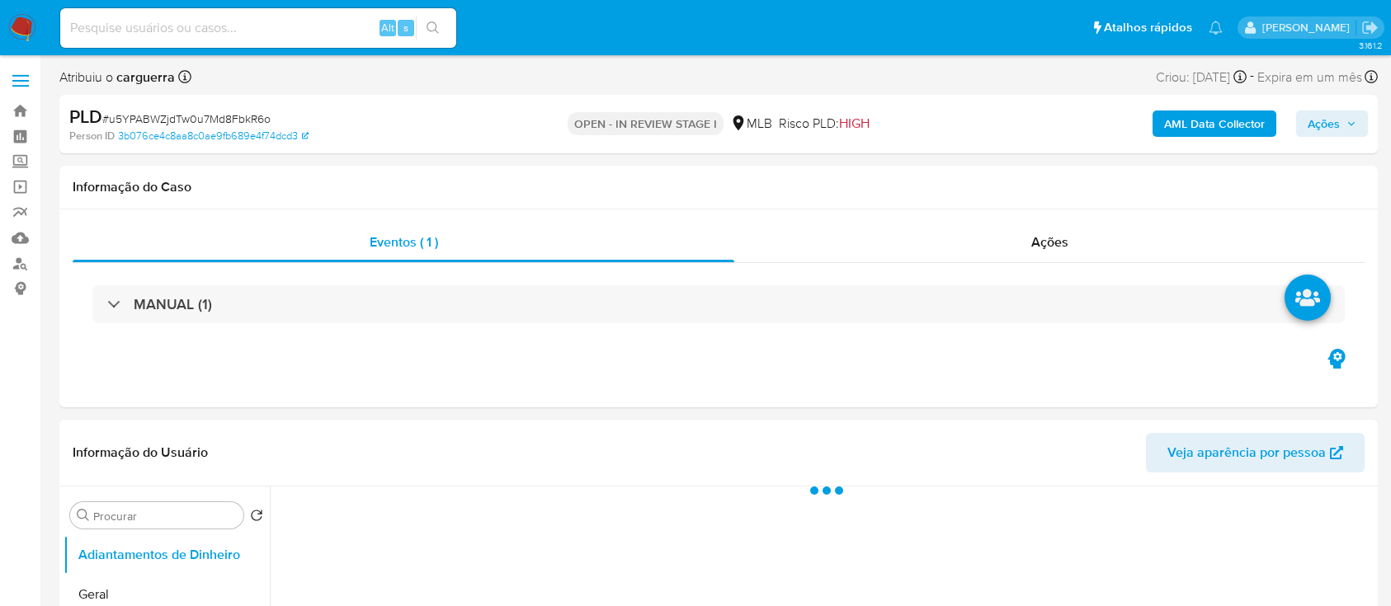
select select "10"
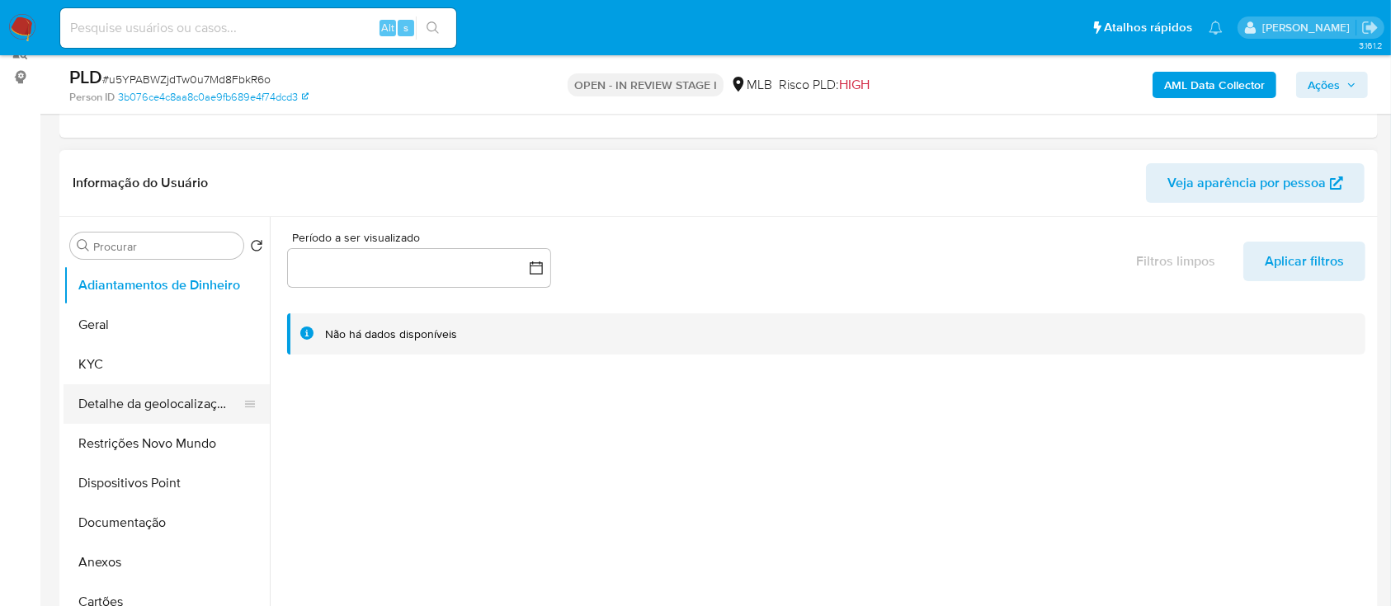
scroll to position [219, 0]
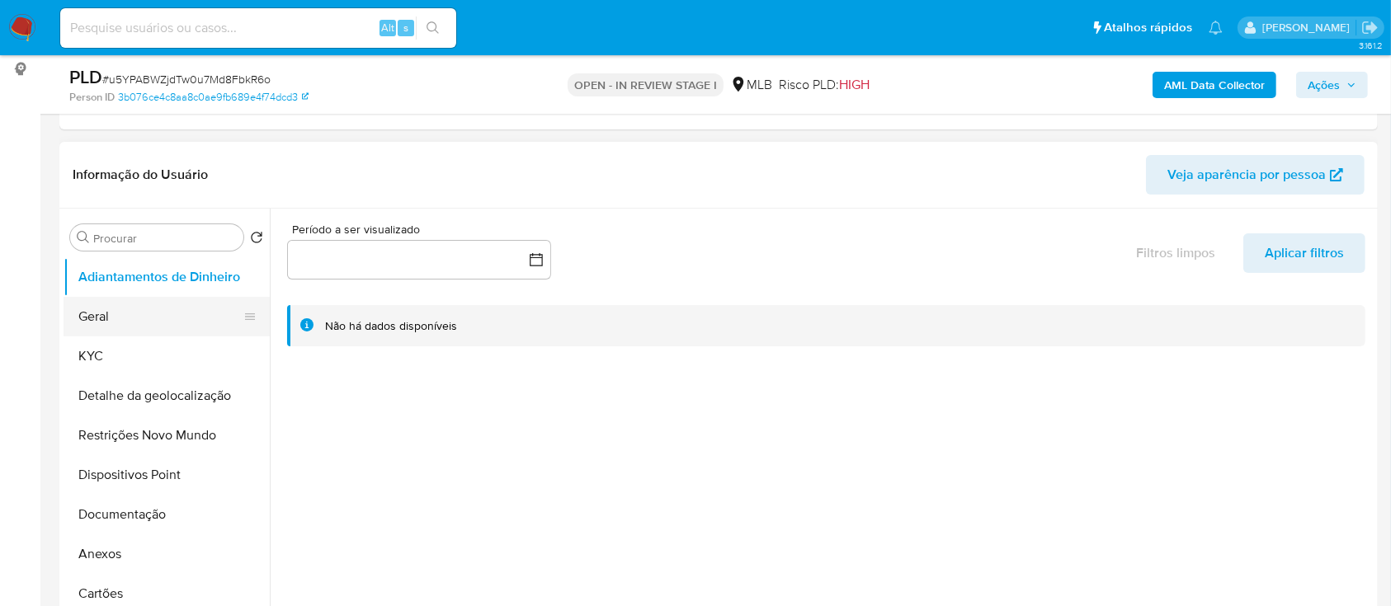
click at [118, 317] on button "Geral" at bounding box center [160, 317] width 193 height 40
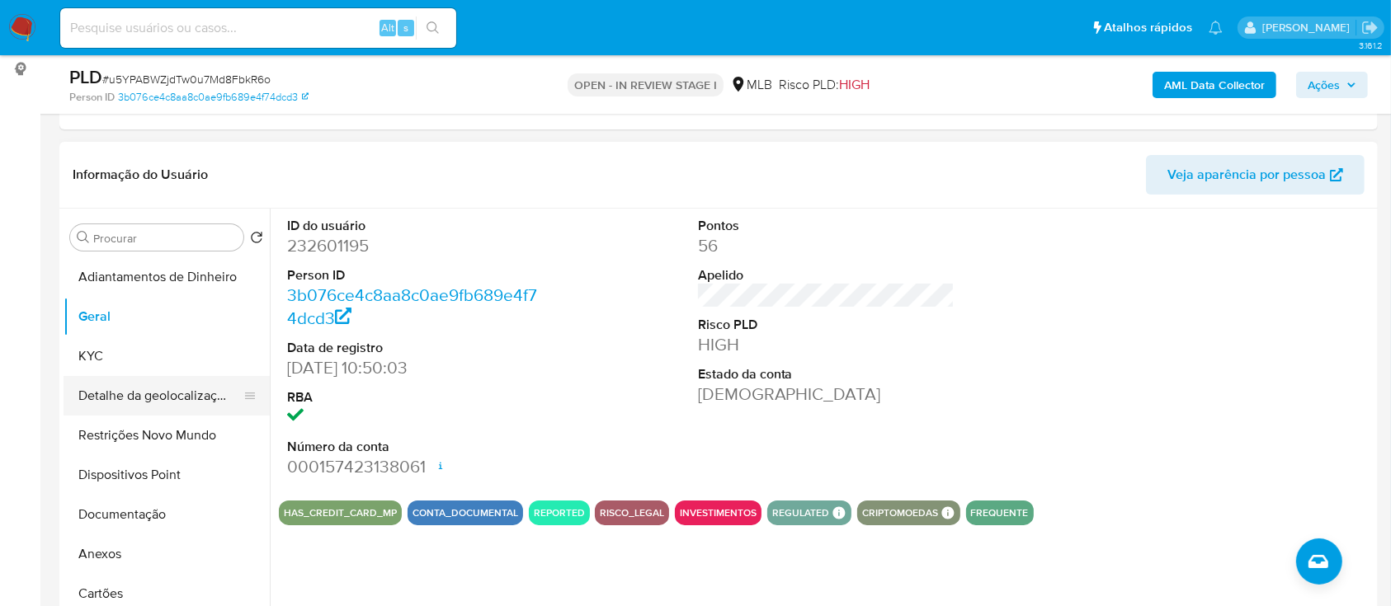
drag, startPoint x: 31, startPoint y: 392, endPoint x: 88, endPoint y: 389, distance: 57.0
click at [1100, 276] on div at bounding box center [1237, 348] width 274 height 279
